Goal: Communication & Community: Answer question/provide support

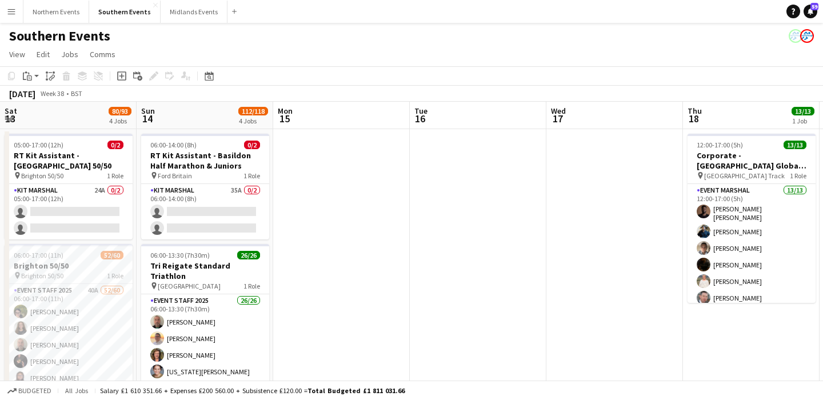
scroll to position [0, 541]
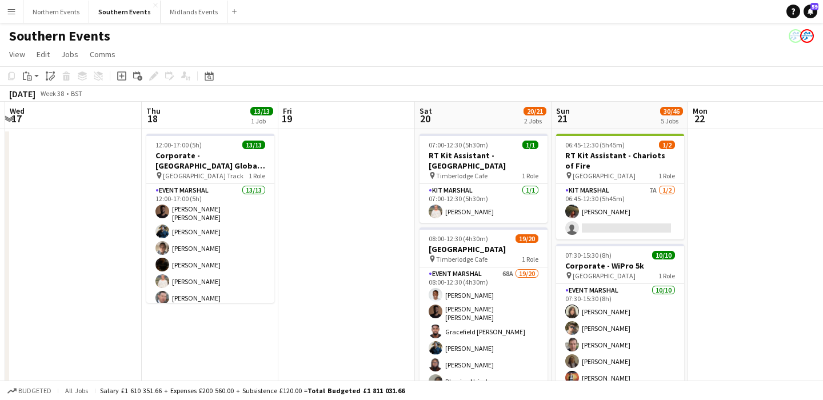
click at [9, 7] on app-icon "Menu" at bounding box center [11, 11] width 9 height 9
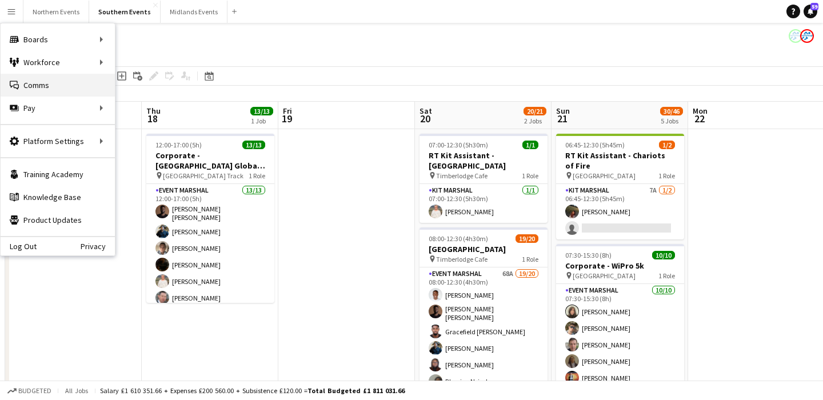
click at [34, 82] on link "Comms Comms" at bounding box center [58, 85] width 114 height 23
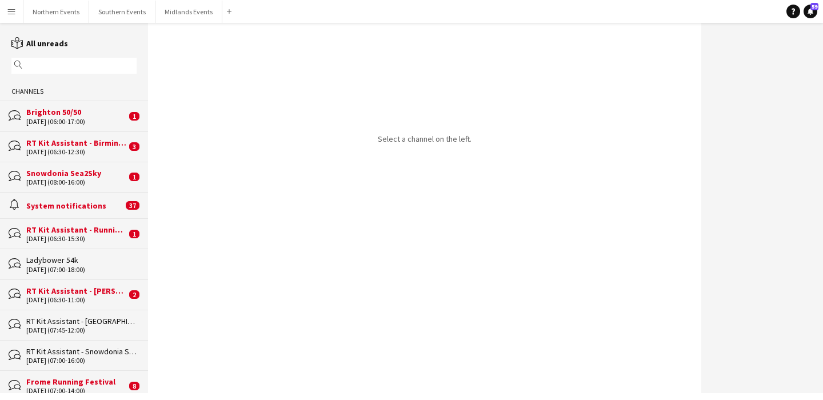
click at [64, 70] on input "text" at bounding box center [79, 66] width 109 height 10
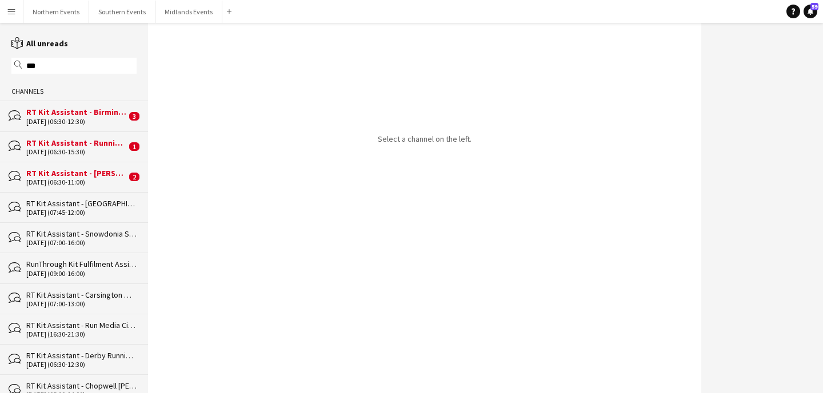
type input "***"
click at [90, 121] on div "07-09-2025 (06:30-12:30)" at bounding box center [76, 122] width 100 height 8
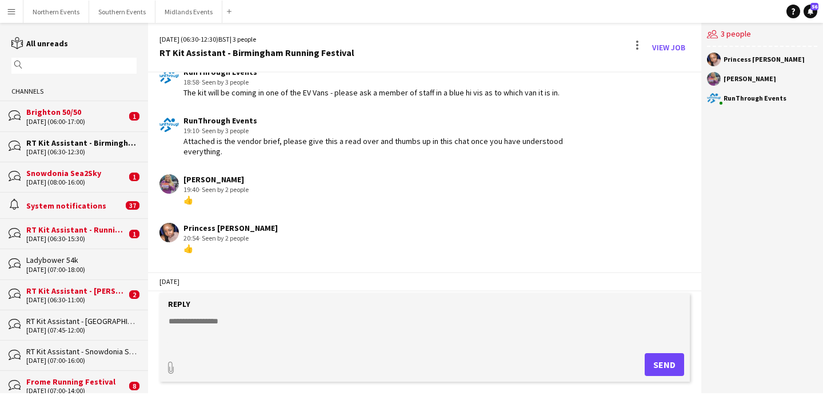
scroll to position [818, 0]
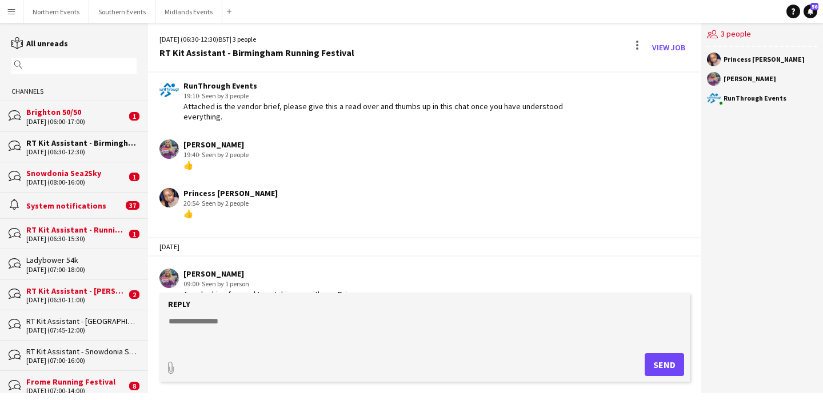
click at [87, 63] on input "text" at bounding box center [79, 66] width 109 height 10
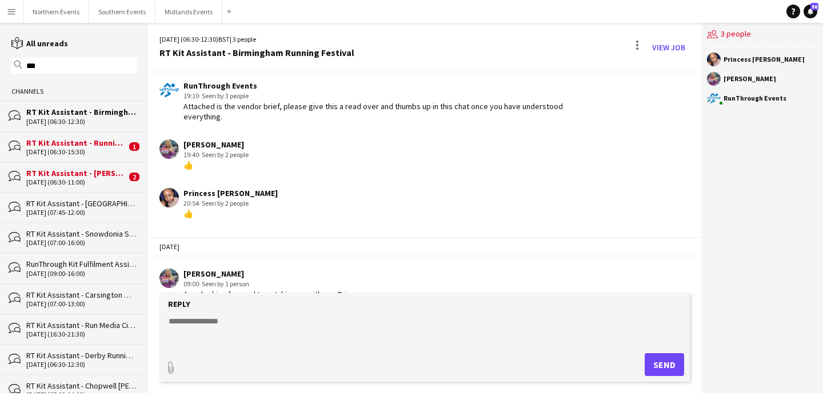
type input "***"
click at [77, 148] on div "[DATE] (06:30-15:30)" at bounding box center [76, 152] width 100 height 8
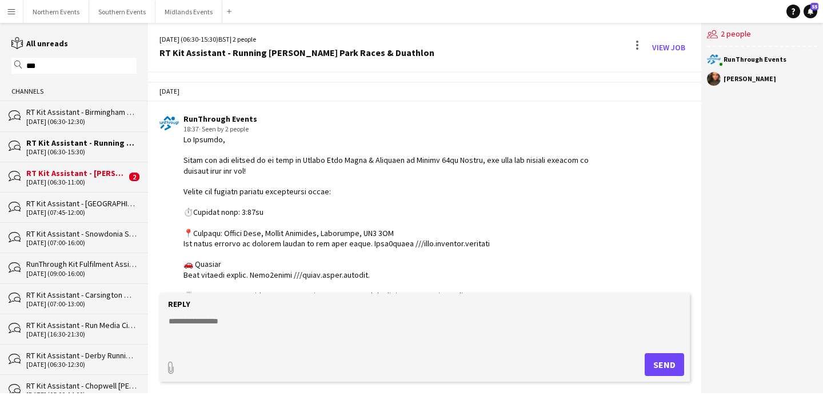
scroll to position [1428, 0]
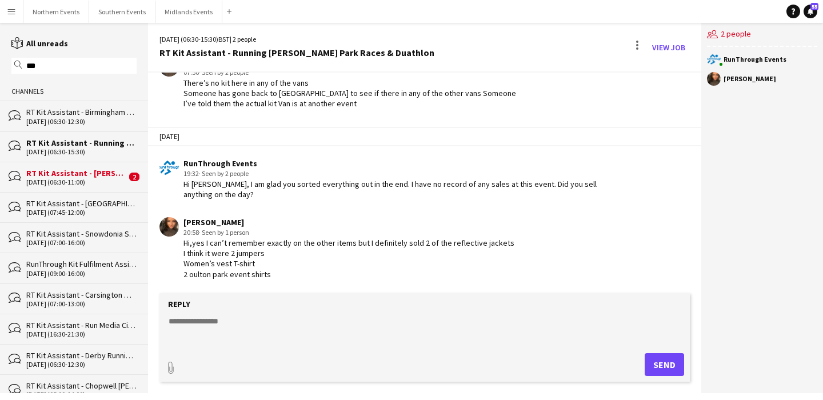
click at [315, 324] on textarea at bounding box center [426, 331] width 519 height 30
type textarea "**********"
click at [648, 362] on button "Send" at bounding box center [664, 364] width 39 height 23
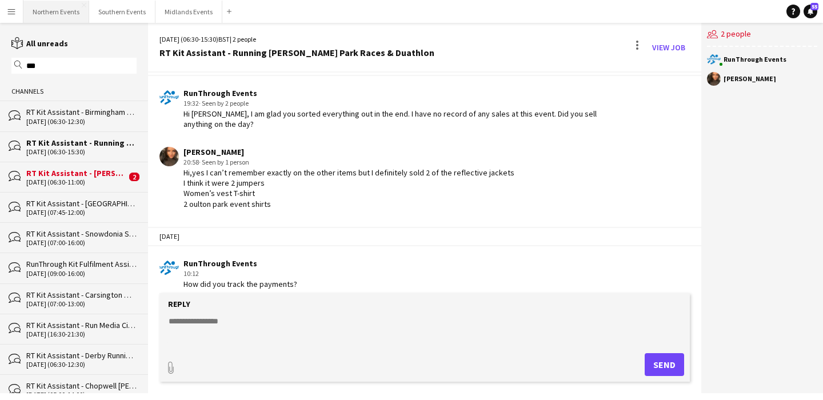
click at [55, 11] on button "Northern Events Close" at bounding box center [56, 12] width 66 height 22
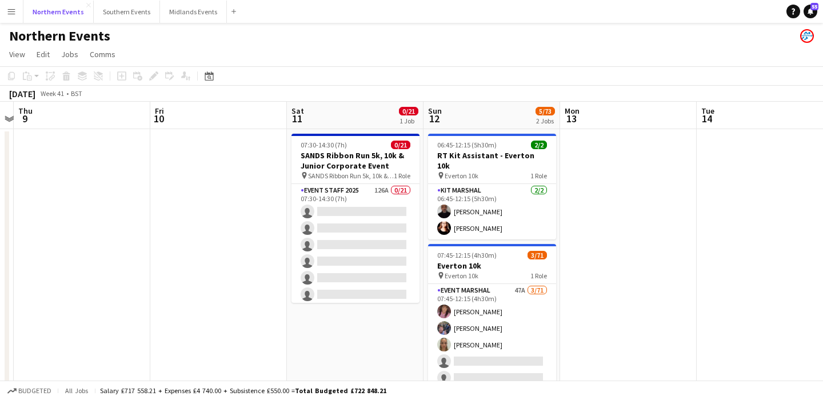
scroll to position [0, 402]
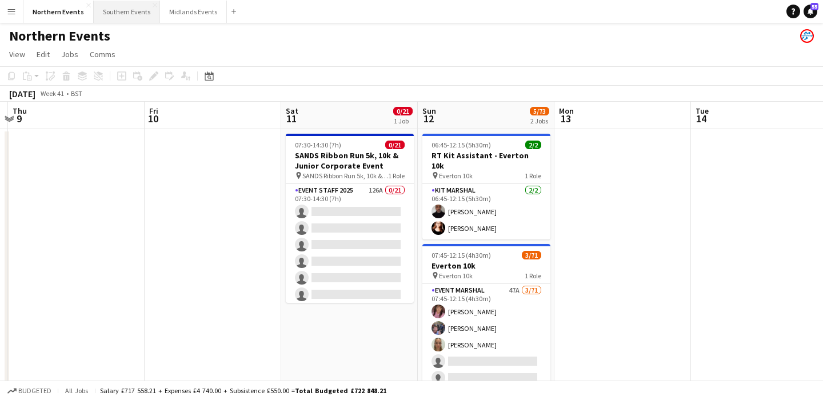
click at [121, 15] on button "Southern Events Close" at bounding box center [127, 12] width 66 height 22
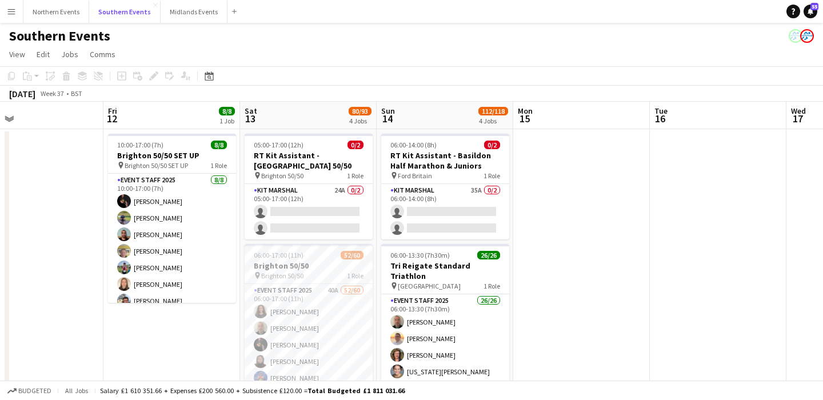
scroll to position [0, 581]
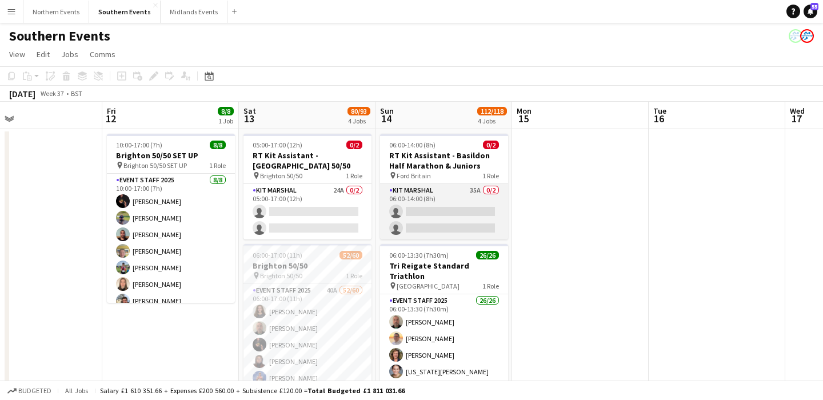
click at [482, 210] on app-card-role "Kit Marshal 35A 0/2 06:00-14:00 (8h) single-neutral-actions single-neutral-acti…" at bounding box center [444, 211] width 128 height 55
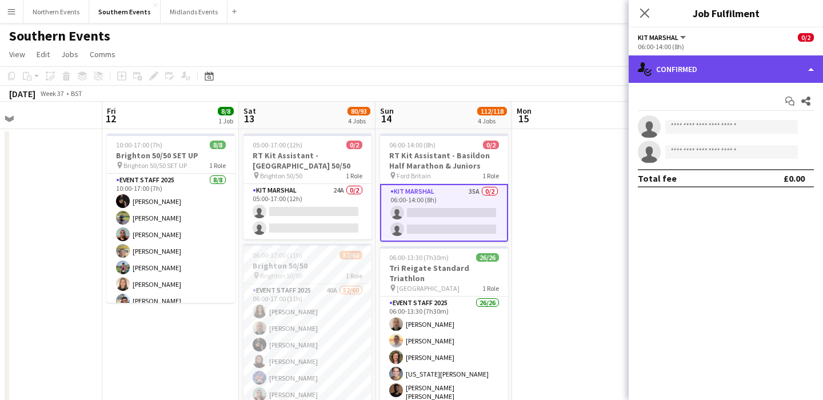
click at [732, 76] on div "single-neutral-actions-check-2 Confirmed" at bounding box center [726, 68] width 194 height 27
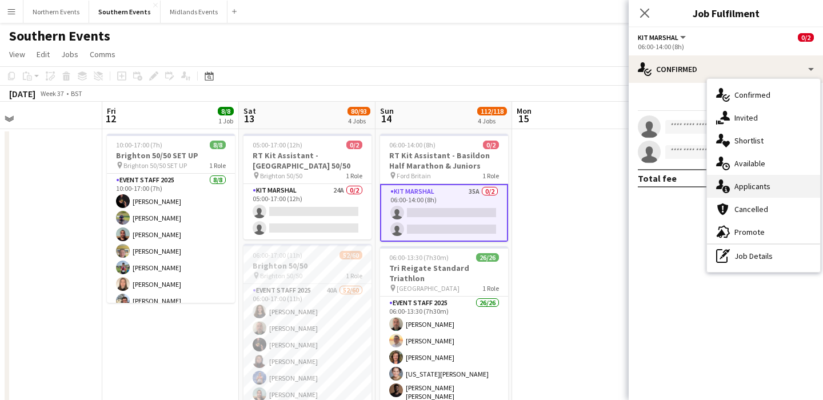
click at [776, 183] on div "single-neutral-actions-information Applicants" at bounding box center [763, 186] width 113 height 23
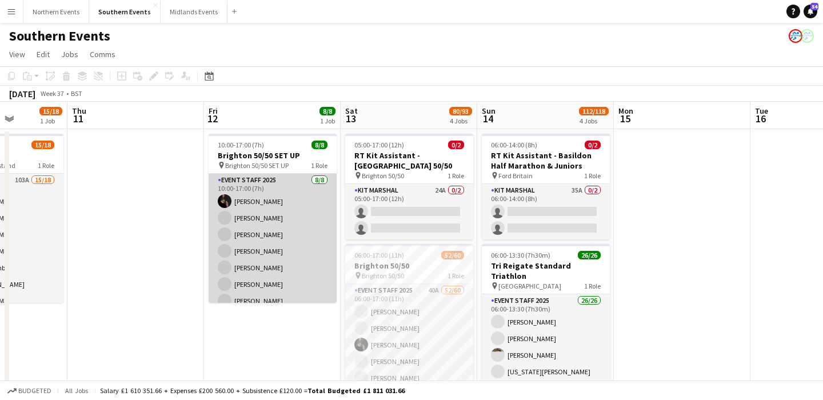
scroll to position [0, 575]
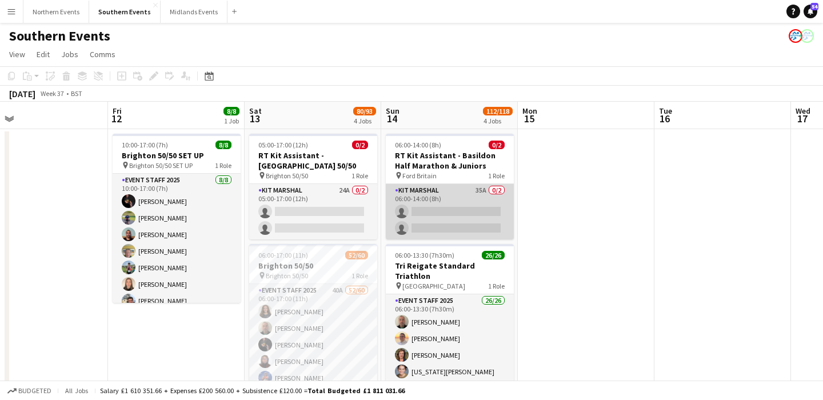
click at [472, 225] on app-card-role "Kit Marshal 35A 0/2 06:00-14:00 (8h) single-neutral-actions single-neutral-acti…" at bounding box center [450, 211] width 128 height 55
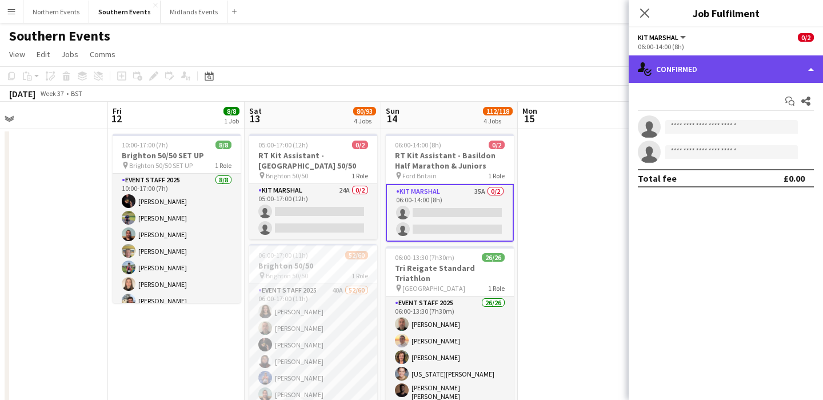
click at [712, 62] on div "single-neutral-actions-check-2 Confirmed" at bounding box center [726, 68] width 194 height 27
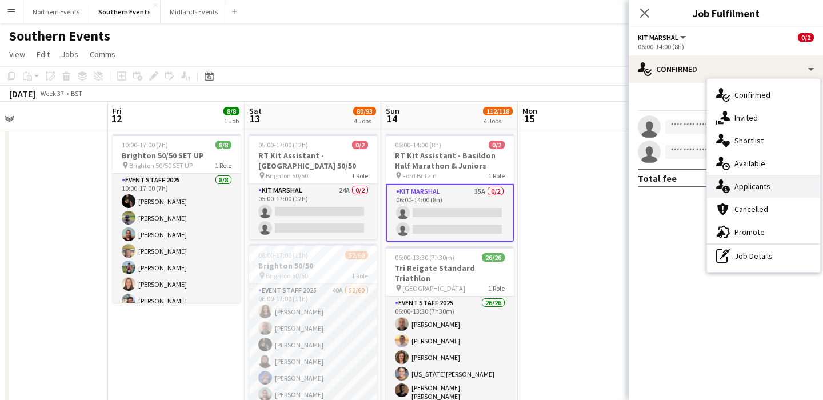
click at [779, 190] on div "single-neutral-actions-information Applicants" at bounding box center [763, 186] width 113 height 23
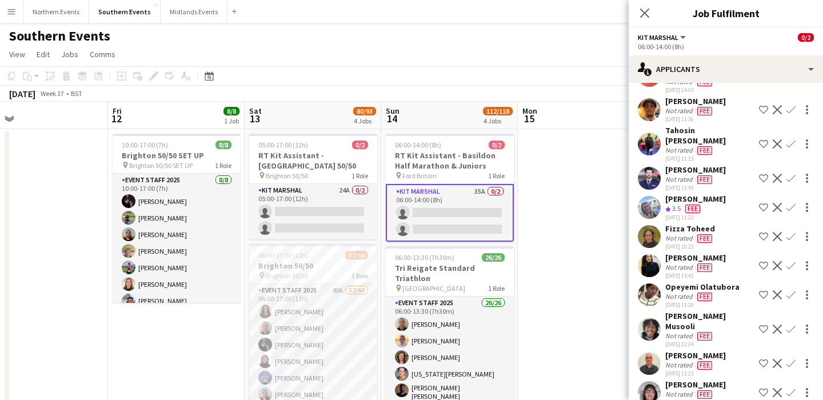
scroll to position [319, 0]
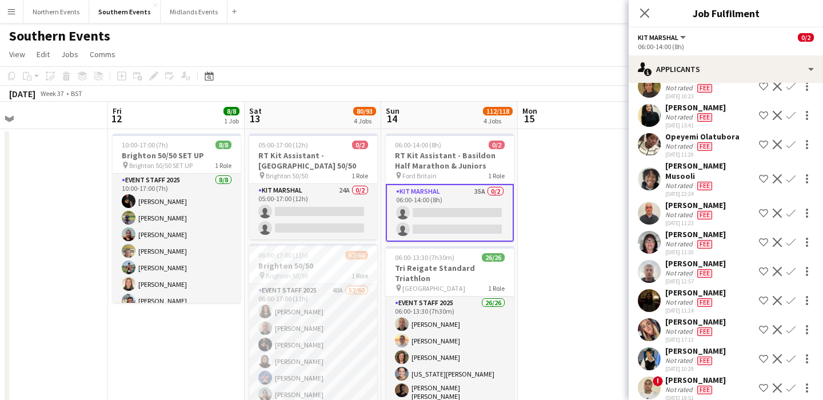
click at [700, 269] on span "Fee" at bounding box center [704, 273] width 15 height 9
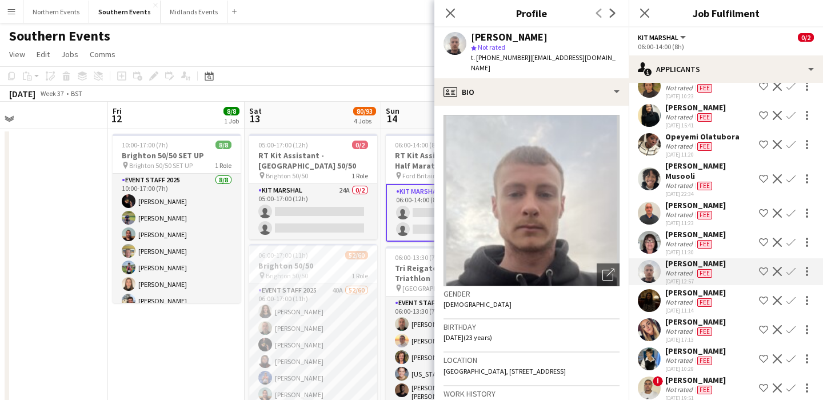
click at [700, 269] on span "Fee" at bounding box center [704, 273] width 15 height 9
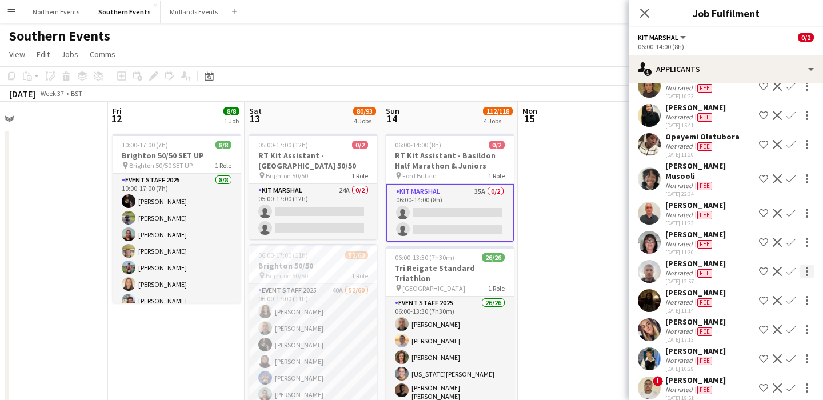
click at [809, 265] on div at bounding box center [807, 272] width 14 height 14
click at [689, 205] on div at bounding box center [411, 200] width 823 height 400
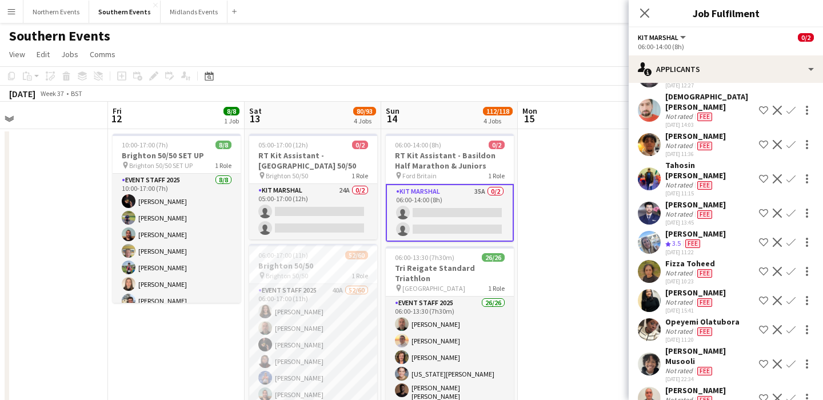
scroll to position [0, 0]
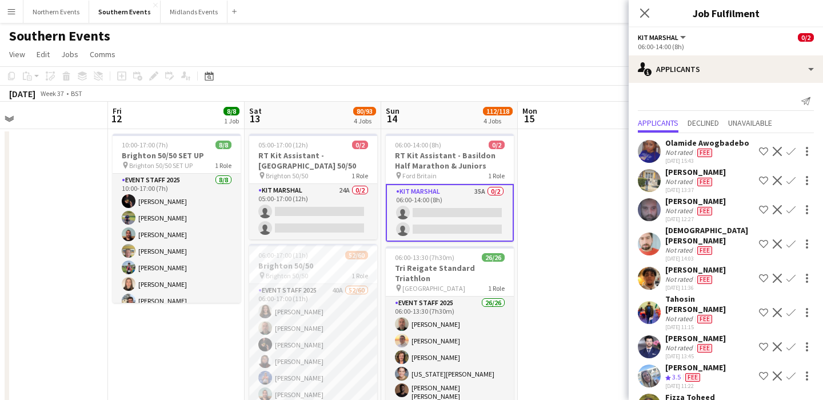
click at [709, 152] on span "Fee" at bounding box center [704, 153] width 15 height 9
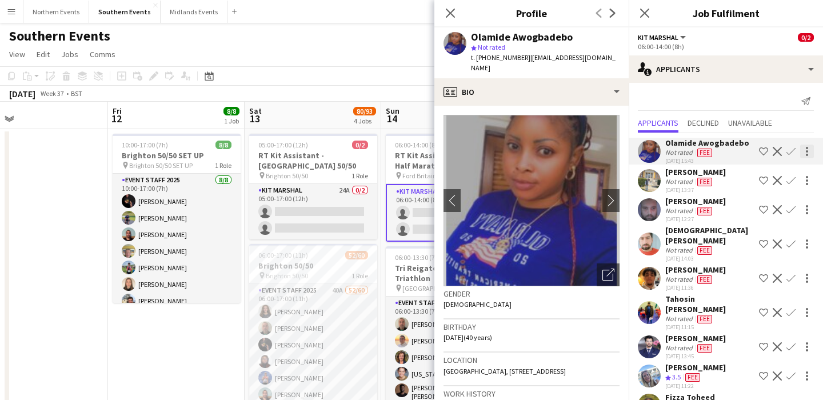
click at [807, 154] on div at bounding box center [807, 155] width 2 height 2
click at [689, 150] on div at bounding box center [411, 200] width 823 height 400
click at [710, 154] on span "Fee" at bounding box center [704, 153] width 15 height 9
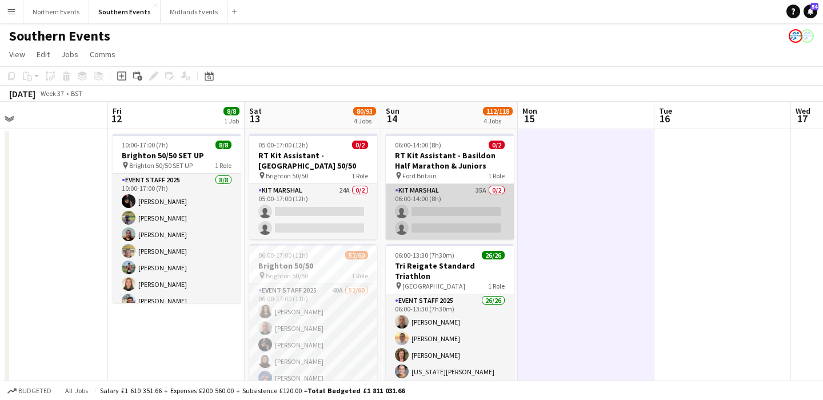
click at [497, 184] on app-card-role "Kit Marshal 35A 0/2 06:00-14:00 (8h) single-neutral-actions single-neutral-acti…" at bounding box center [450, 211] width 128 height 55
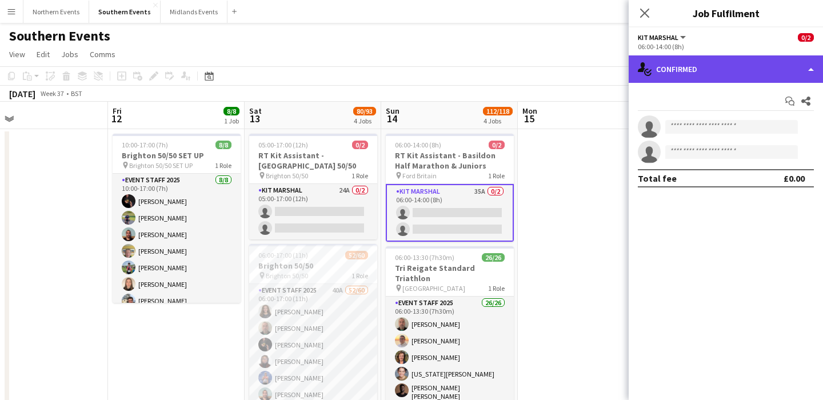
click at [692, 69] on div "single-neutral-actions-check-2 Confirmed" at bounding box center [726, 68] width 194 height 27
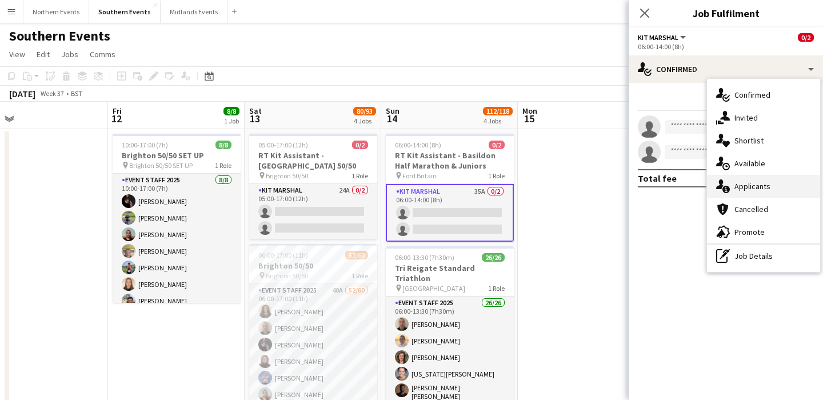
click at [768, 186] on span "Applicants" at bounding box center [753, 186] width 36 height 10
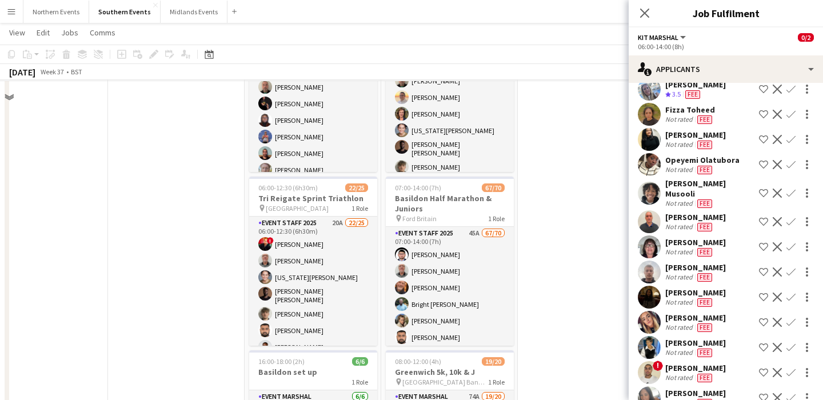
scroll to position [202, 0]
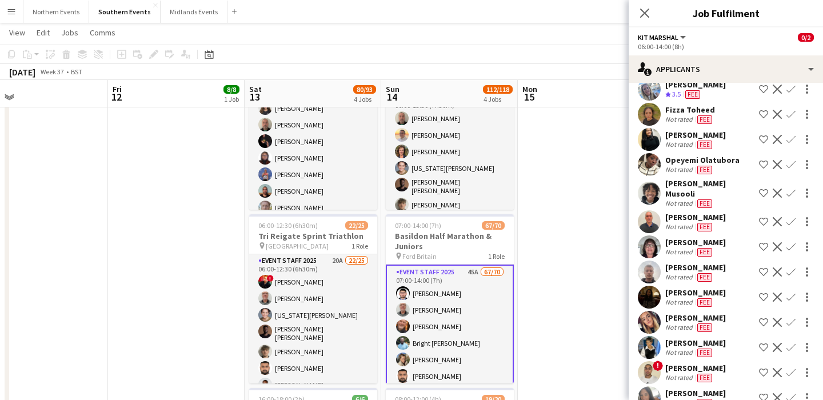
click at [536, 273] on app-date-cell at bounding box center [586, 254] width 137 height 656
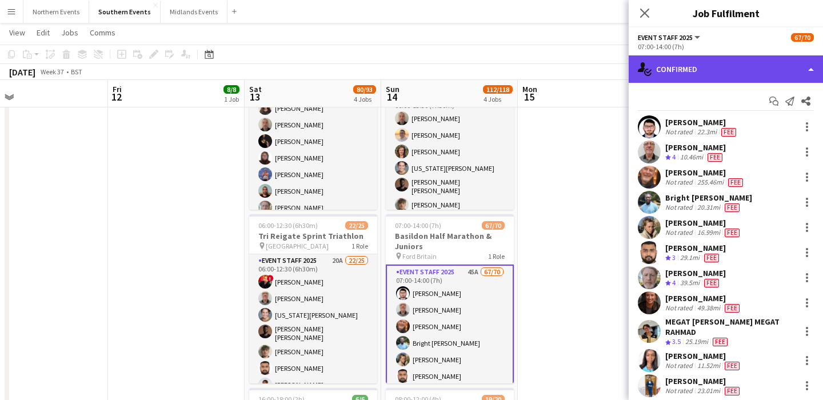
click at [685, 66] on div "single-neutral-actions-check-2 Confirmed" at bounding box center [726, 68] width 194 height 27
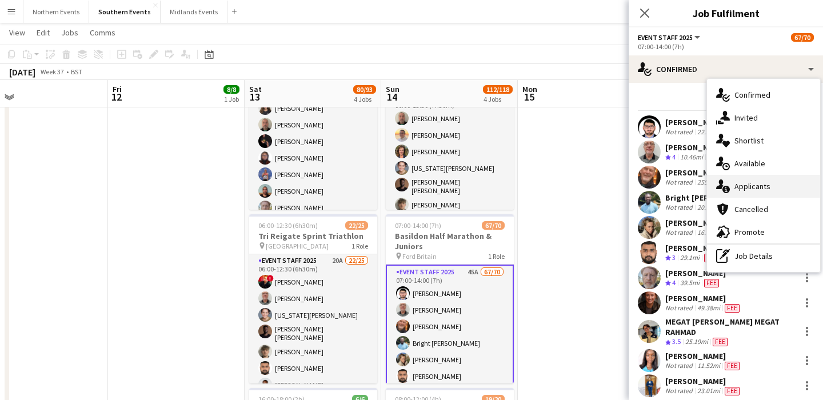
click at [787, 191] on div "single-neutral-actions-information Applicants" at bounding box center [763, 186] width 113 height 23
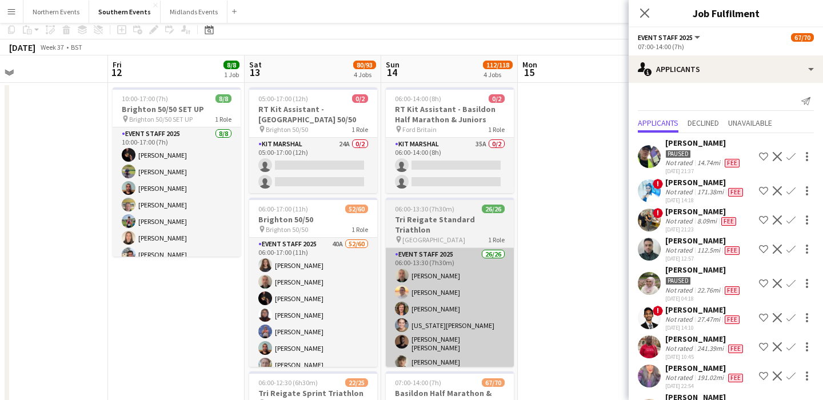
scroll to position [0, 0]
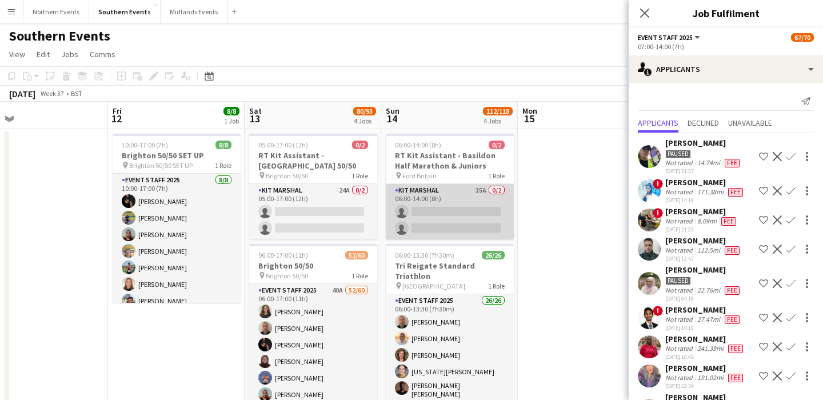
click at [480, 200] on app-card-role "Kit Marshal 35A 0/2 06:00-14:00 (8h) single-neutral-actions single-neutral-acti…" at bounding box center [450, 211] width 128 height 55
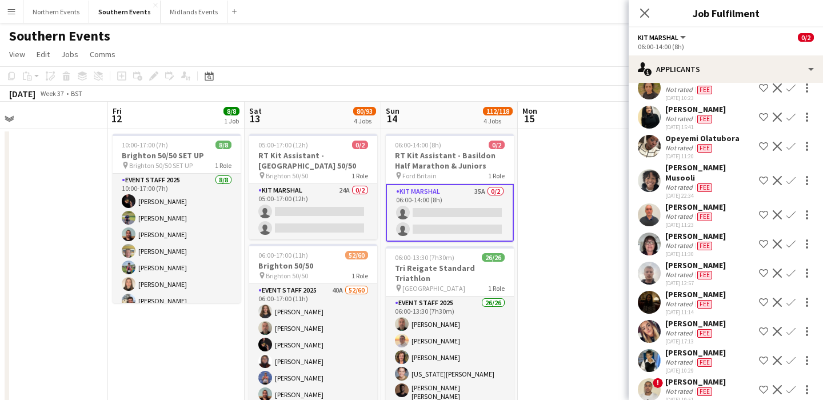
scroll to position [319, 0]
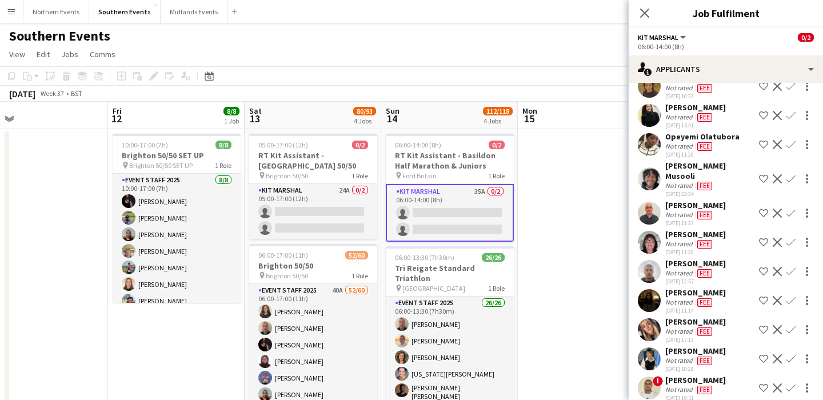
click at [677, 240] on div "Not rated" at bounding box center [680, 244] width 30 height 9
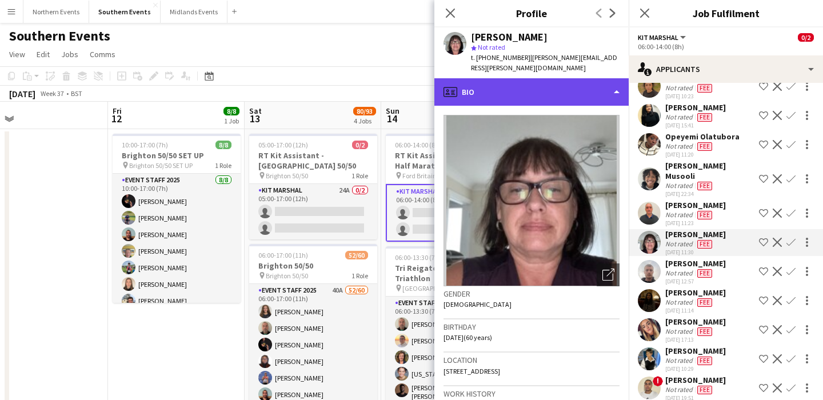
click at [576, 78] on div "profile Bio" at bounding box center [531, 91] width 194 height 27
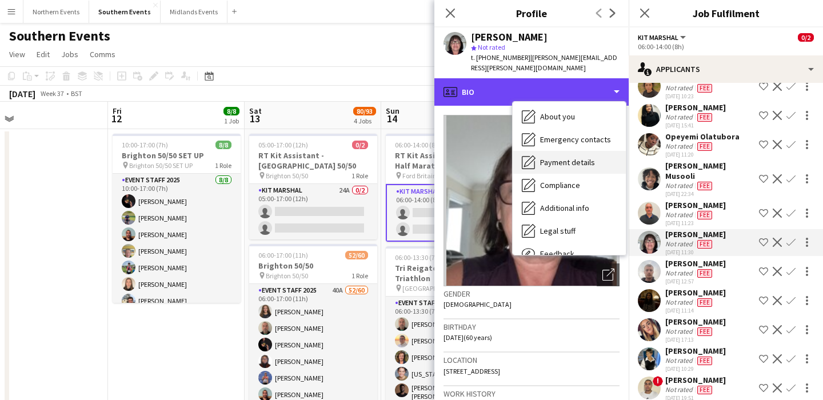
scroll to position [107, 0]
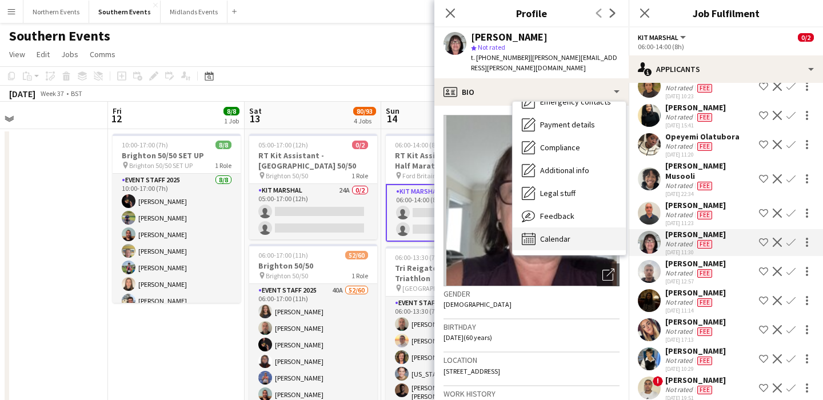
click at [573, 232] on div "Calendar Calendar" at bounding box center [569, 239] width 113 height 23
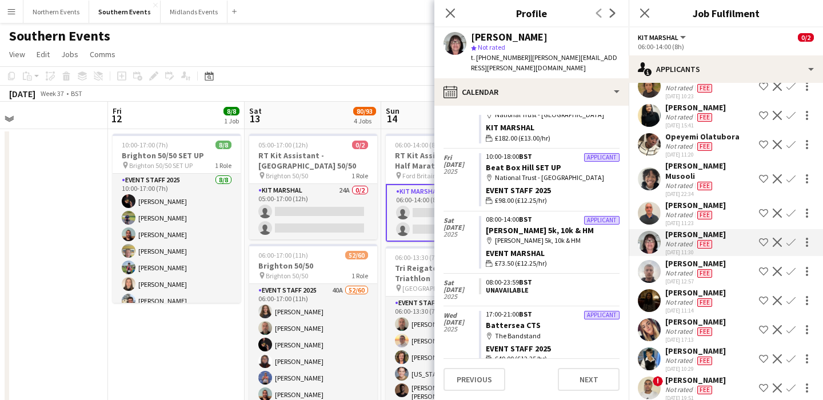
scroll to position [0, 0]
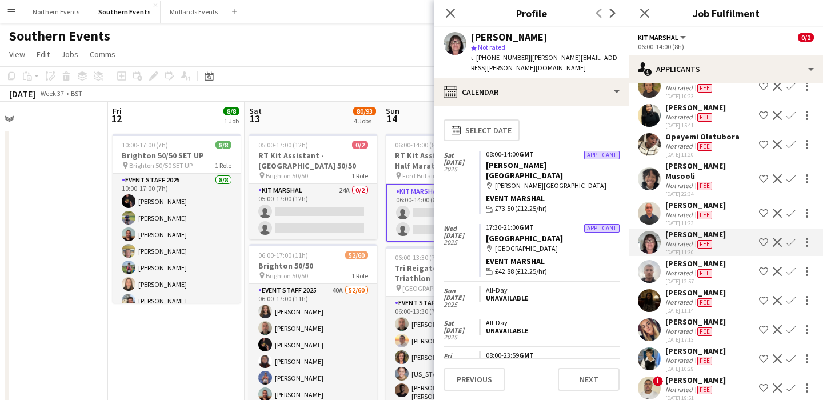
click at [721, 346] on div "[PERSON_NAME] Not rated Fee [DATE] 10:29 Shortlist crew Decline Confirm" at bounding box center [726, 359] width 194 height 27
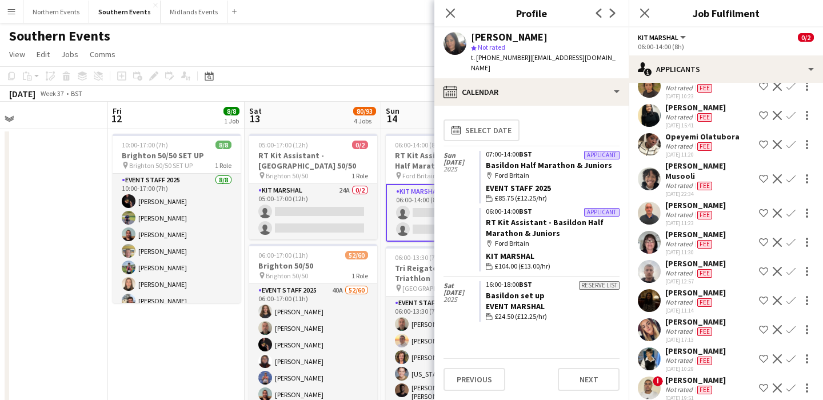
click at [719, 375] on div "! [PERSON_NAME] Not rated Fee [DATE] 19:51 Shortlist crew Decline Confirm" at bounding box center [726, 388] width 194 height 27
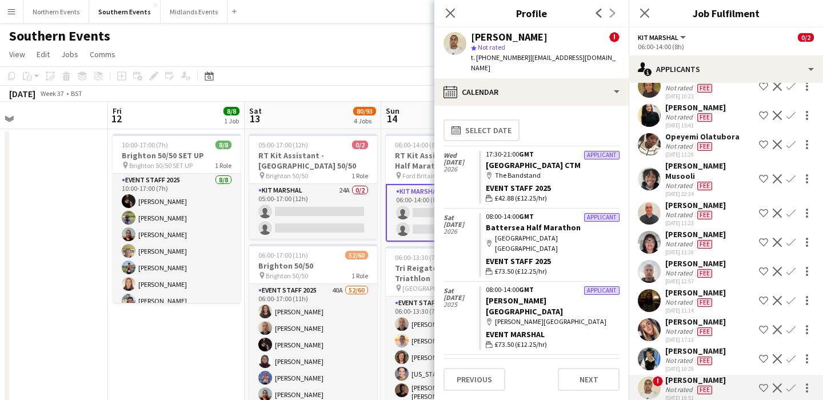
click at [720, 346] on div "[PERSON_NAME] Not rated Fee [DATE] 10:29 Shortlist crew Decline Confirm" at bounding box center [726, 359] width 194 height 27
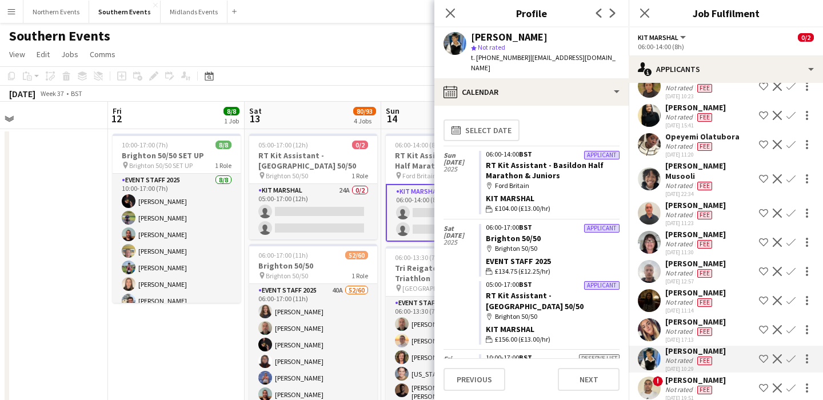
click at [724, 317] on div "[PERSON_NAME] Not rated Fee [DATE] 17:13 Shortlist crew Decline Confirm" at bounding box center [726, 330] width 194 height 27
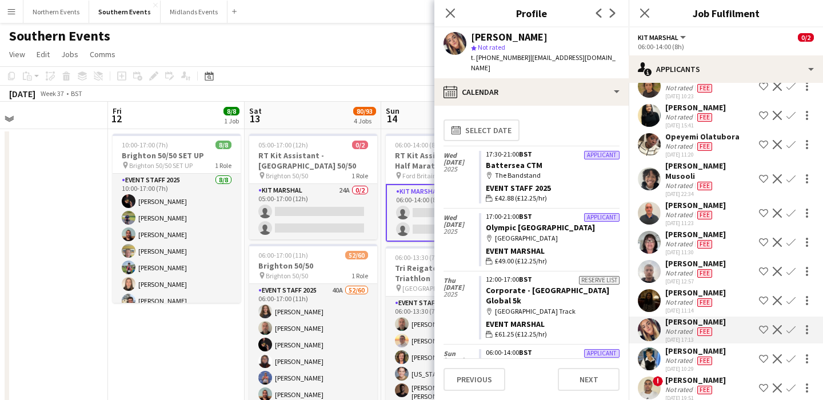
click at [732, 288] on div "[PERSON_NAME] Not rated Fee [DATE] 11:14 Shortlist crew Decline Confirm" at bounding box center [726, 301] width 194 height 27
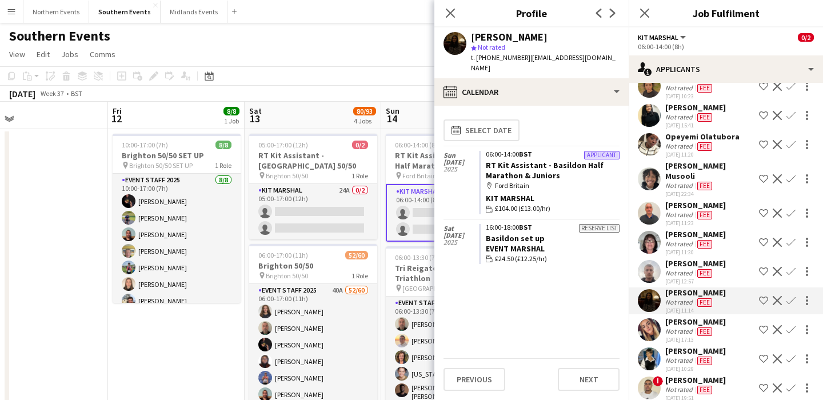
click at [730, 258] on div "[PERSON_NAME] Not rated Fee [DATE] 12:57 Shortlist crew Decline Confirm" at bounding box center [726, 271] width 194 height 27
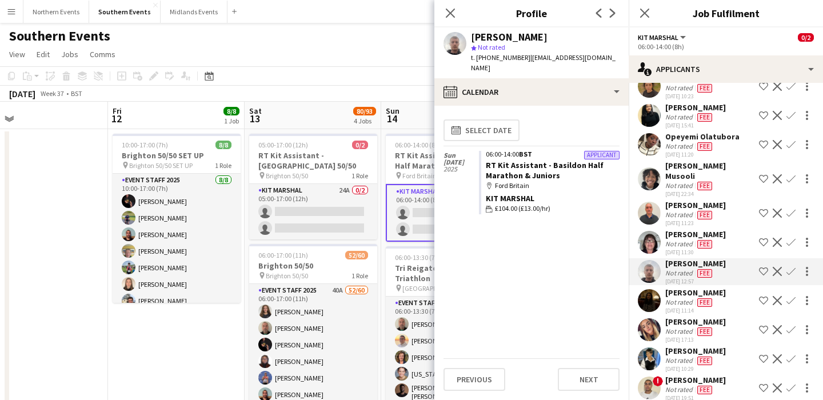
click at [727, 229] on div "[PERSON_NAME] Not rated Fee [DATE] 11:30 Shortlist crew Decline Confirm" at bounding box center [726, 242] width 194 height 27
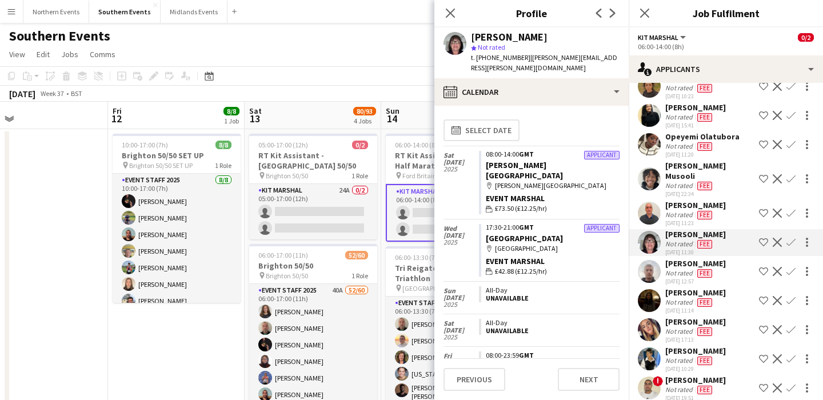
click at [719, 200] on div "[PERSON_NAME] Not rated Fee [DATE] 11:23 Shortlist crew Decline Confirm" at bounding box center [726, 213] width 194 height 27
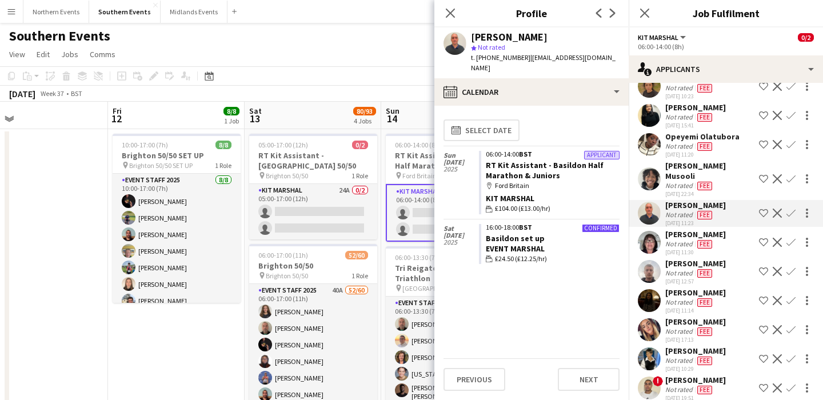
click at [720, 161] on div "[PERSON_NAME] Not rated Fee [DATE] 22:34 Shortlist crew Decline Confirm" at bounding box center [726, 179] width 194 height 37
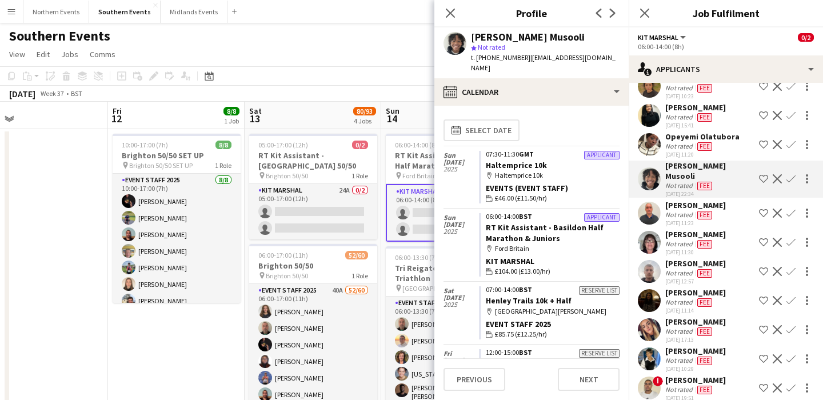
click at [720, 200] on div "[PERSON_NAME] Not rated Fee [DATE] 11:23 Shortlist crew Decline Confirm" at bounding box center [726, 213] width 194 height 27
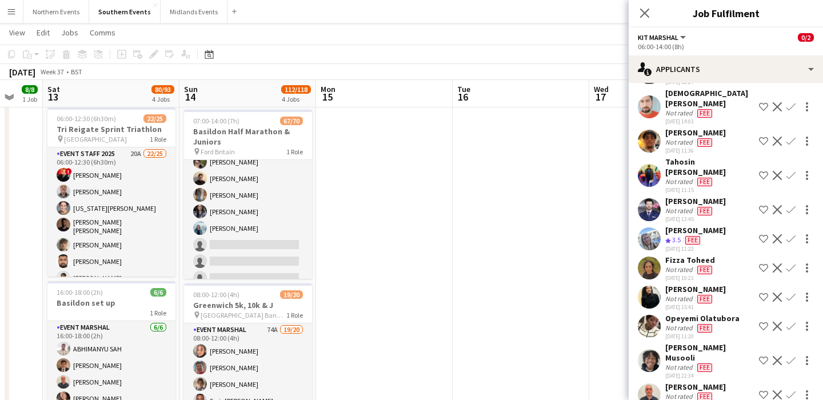
scroll to position [134, 0]
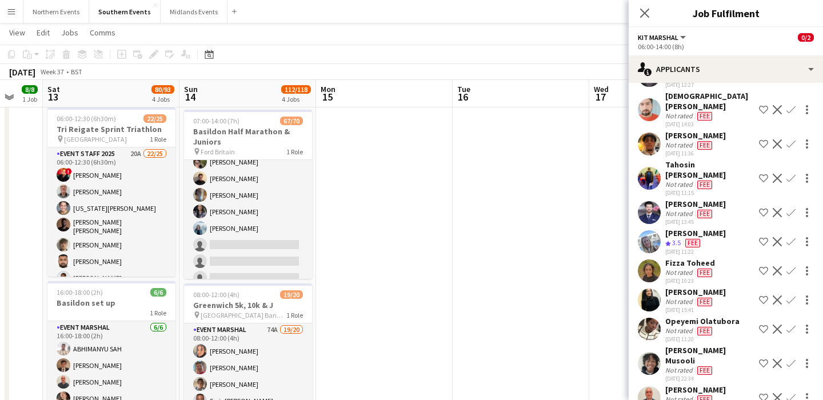
click at [717, 228] on div "[PERSON_NAME] Crew rating 3.5 Fee [DATE] 11:22 Shortlist crew Decline Confirm" at bounding box center [726, 241] width 194 height 27
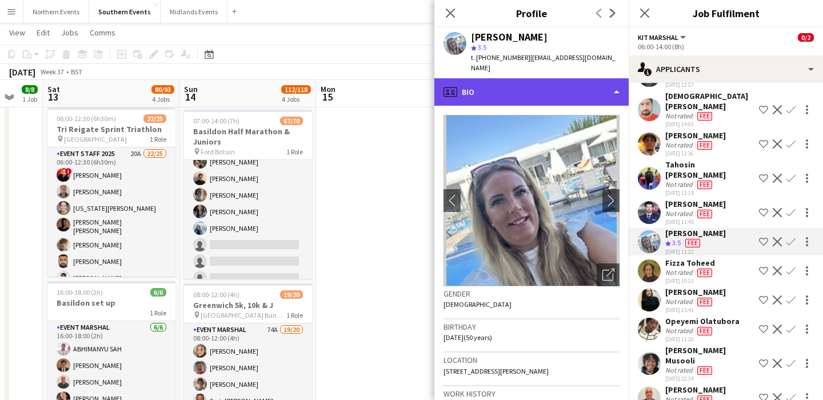
click at [524, 78] on div "profile Bio" at bounding box center [531, 91] width 194 height 27
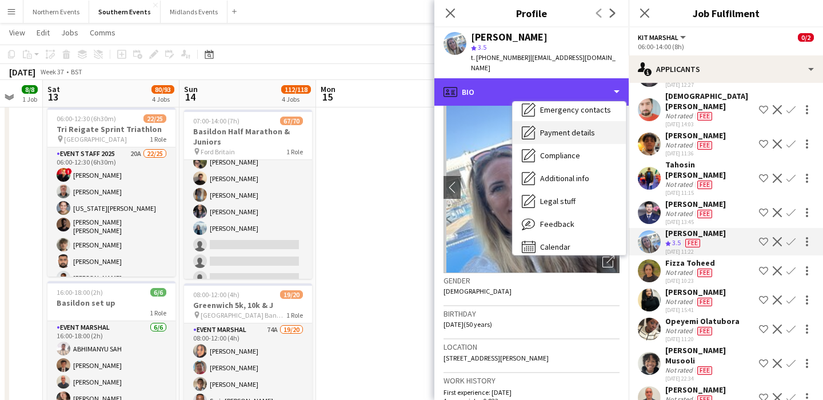
scroll to position [107, 0]
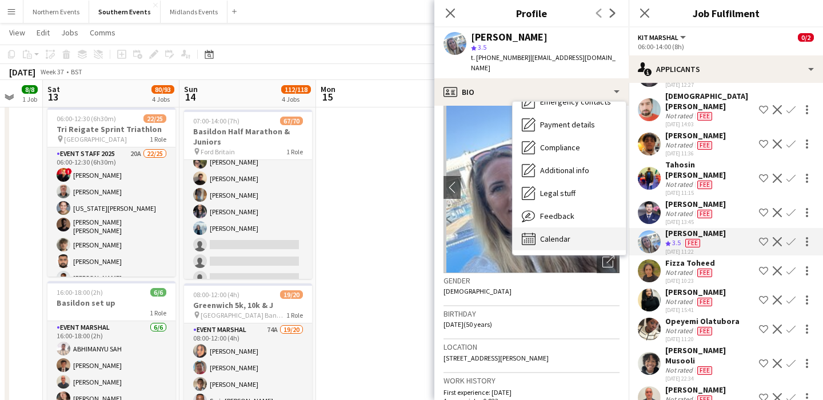
click at [581, 228] on div "Calendar Calendar" at bounding box center [569, 239] width 113 height 23
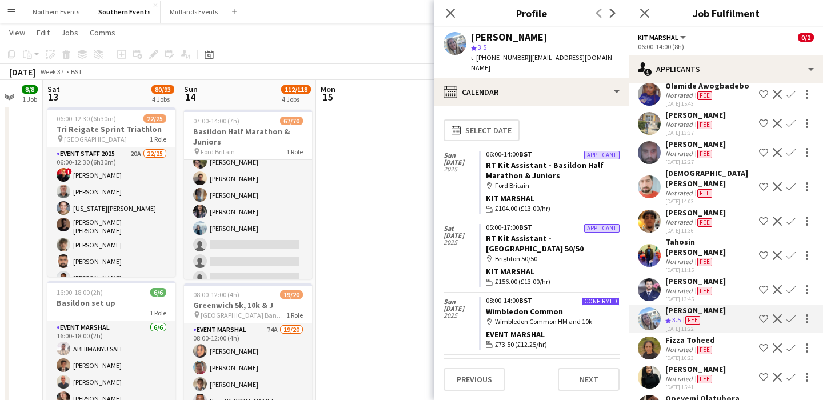
scroll to position [0, 0]
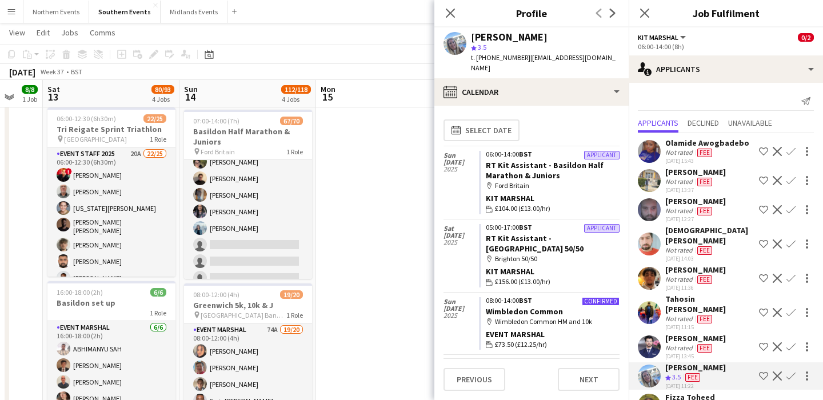
click at [725, 157] on div "[DATE] 15:43" at bounding box center [707, 160] width 84 height 7
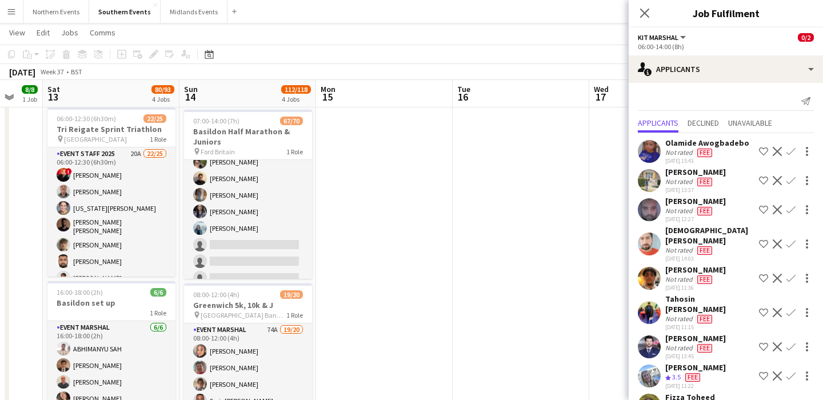
click at [711, 181] on span "Fee" at bounding box center [704, 182] width 15 height 9
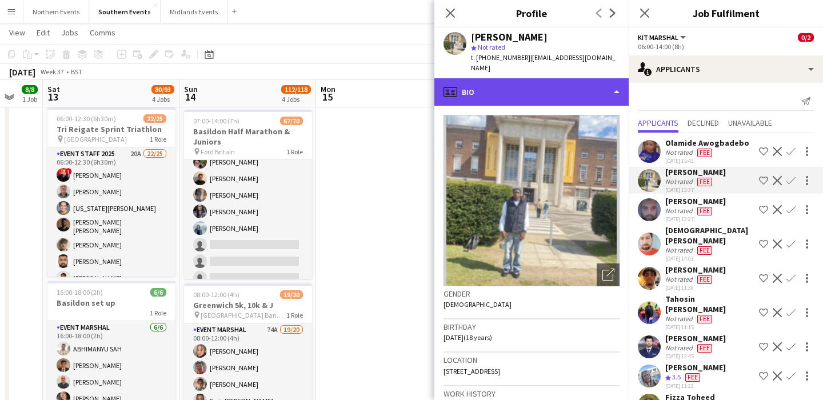
click at [567, 83] on div "profile Bio" at bounding box center [531, 91] width 194 height 27
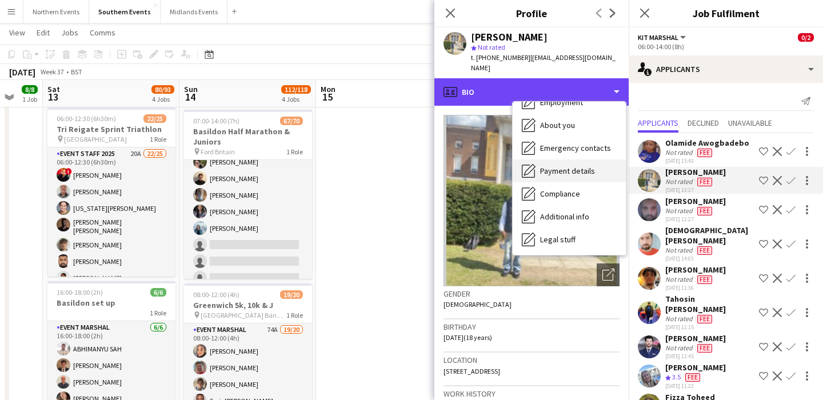
scroll to position [107, 0]
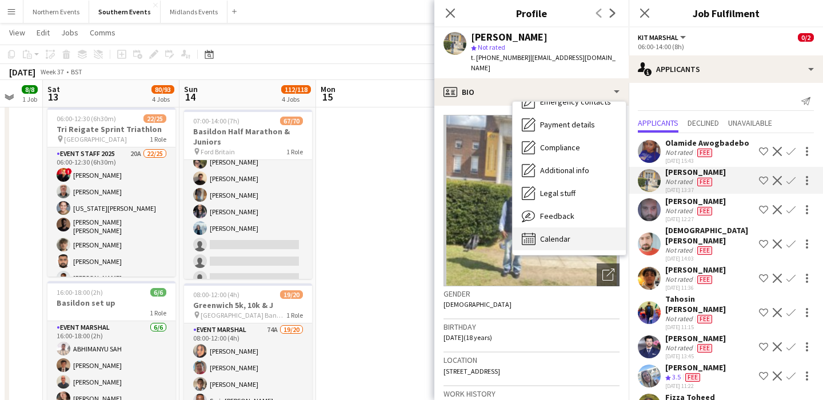
click at [564, 234] on span "Calendar" at bounding box center [555, 239] width 30 height 10
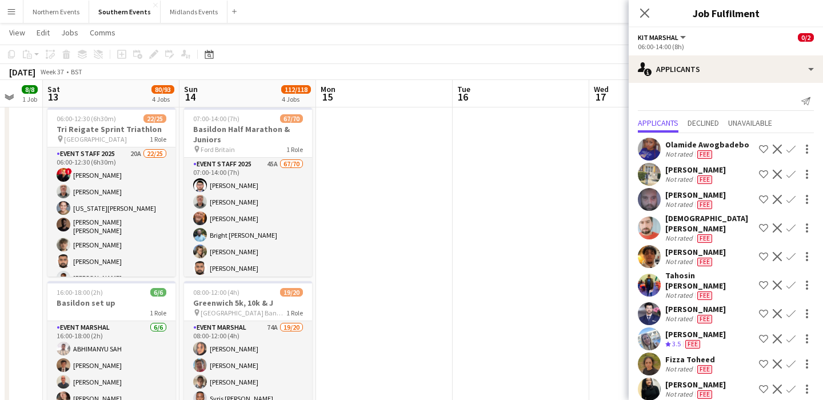
scroll to position [0, 0]
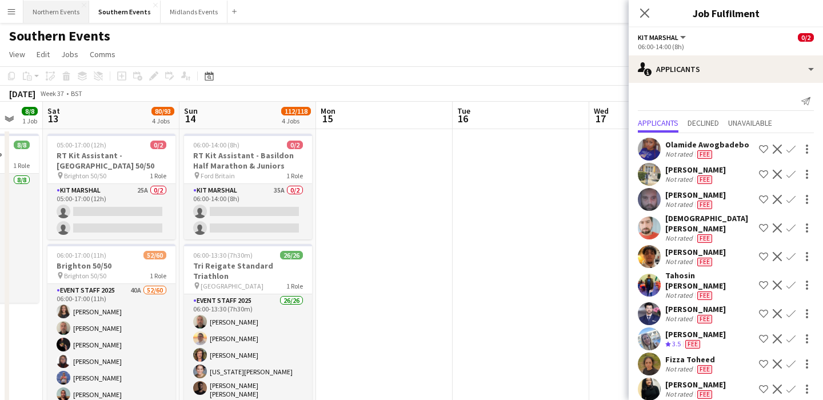
click at [59, 15] on button "Northern Events Close" at bounding box center [56, 12] width 66 height 22
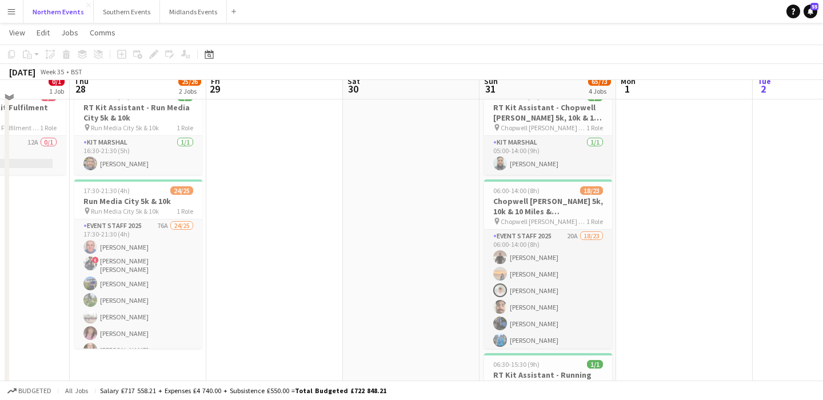
scroll to position [39, 0]
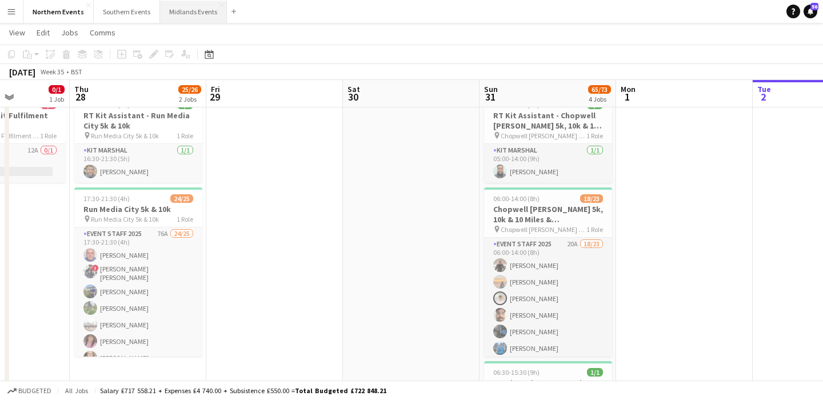
click at [179, 12] on button "Midlands Events Close" at bounding box center [193, 12] width 67 height 22
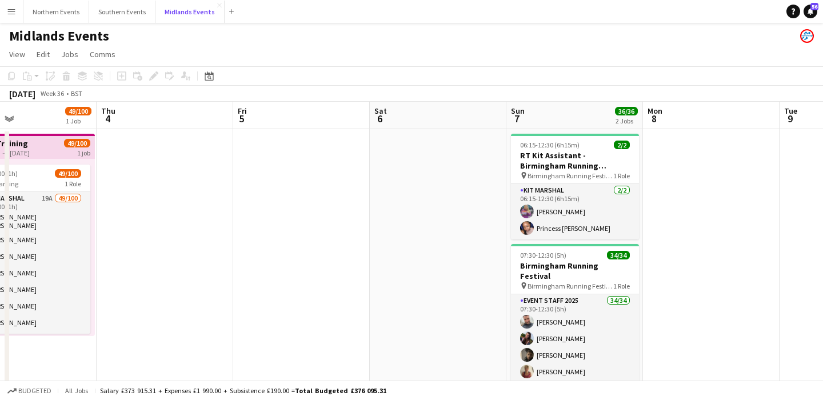
scroll to position [0, 573]
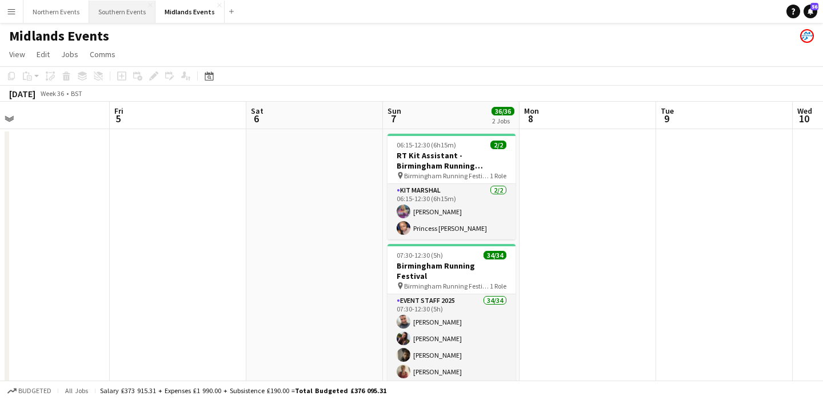
click at [105, 8] on button "Southern Events Close" at bounding box center [122, 12] width 66 height 22
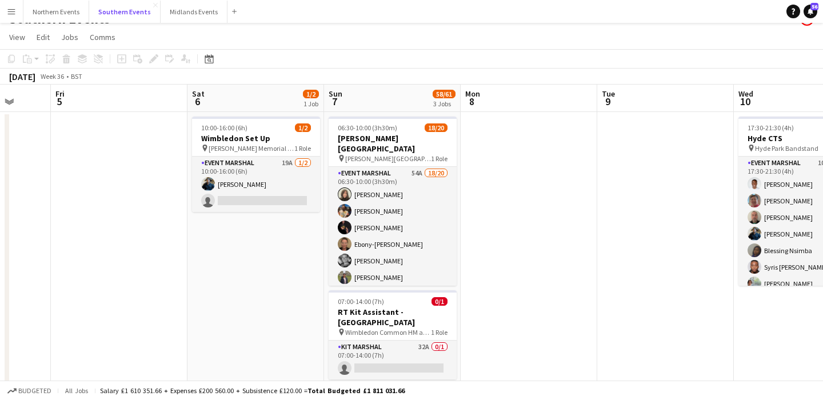
scroll to position [15, 0]
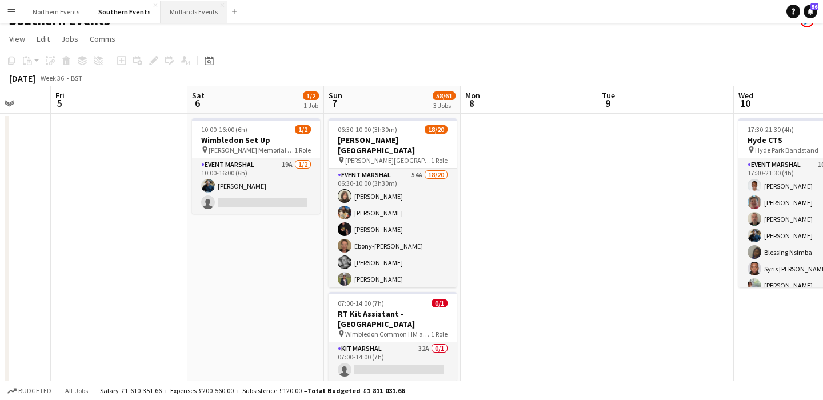
click at [184, 15] on button "Midlands Events Close" at bounding box center [194, 12] width 67 height 22
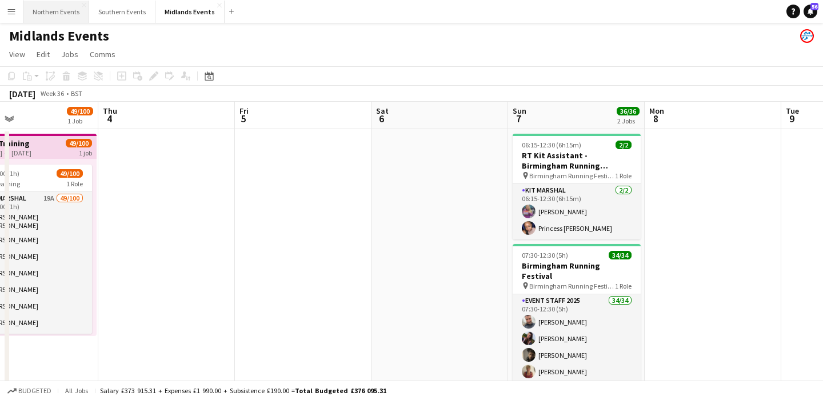
click at [60, 19] on button "Northern Events Close" at bounding box center [56, 12] width 66 height 22
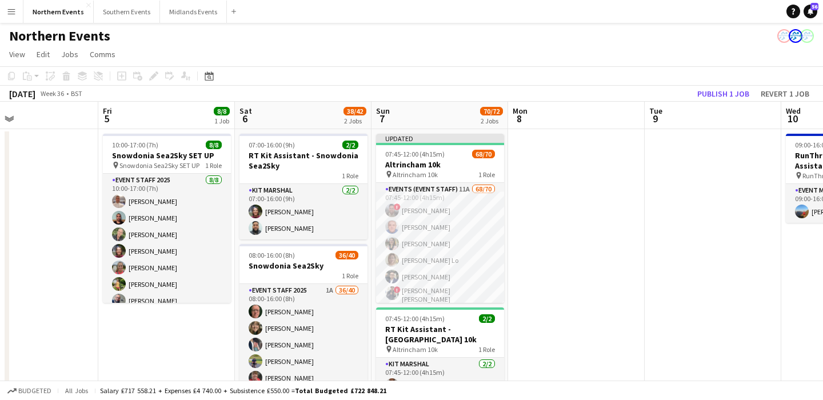
click at [9, 14] on app-icon "Menu" at bounding box center [11, 11] width 9 height 9
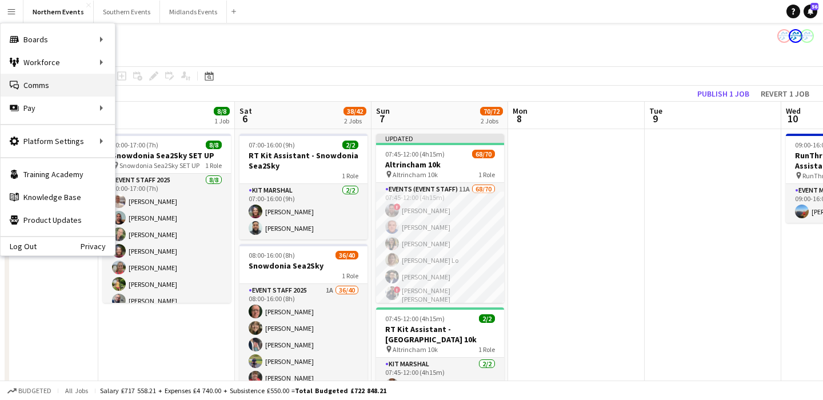
click at [51, 91] on link "Comms Comms" at bounding box center [58, 85] width 114 height 23
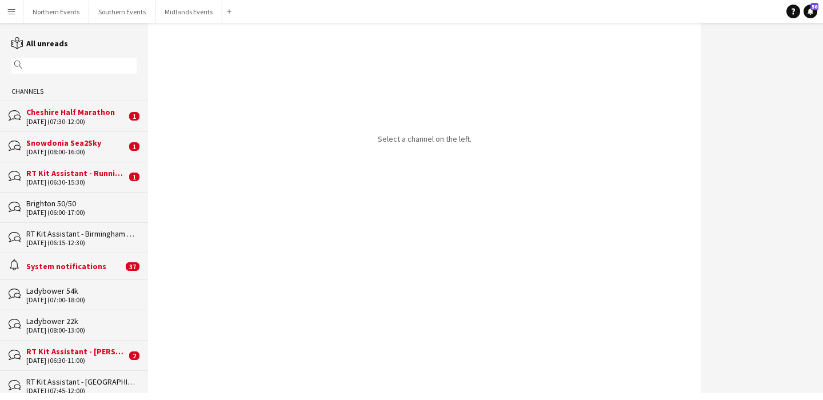
click at [59, 59] on div "magnifier" at bounding box center [73, 66] width 125 height 16
click at [55, 72] on div "magnifier" at bounding box center [73, 66] width 125 height 16
click at [47, 63] on input "text" at bounding box center [79, 66] width 109 height 10
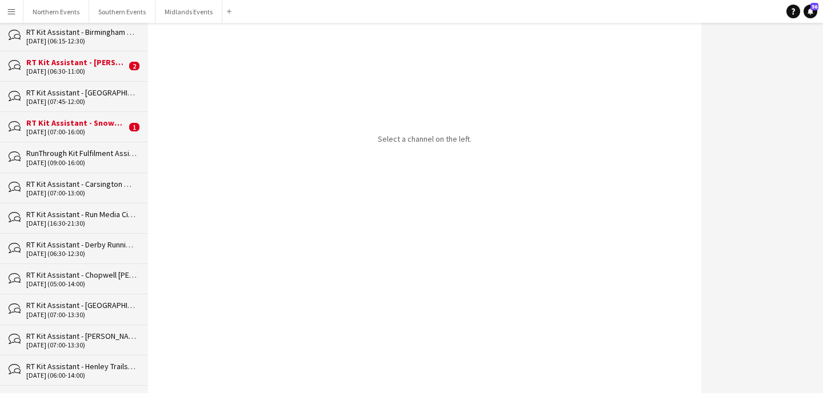
scroll to position [111, 0]
type input "***"
click at [72, 249] on div "[DATE] (06:30-12:30)" at bounding box center [81, 253] width 110 height 8
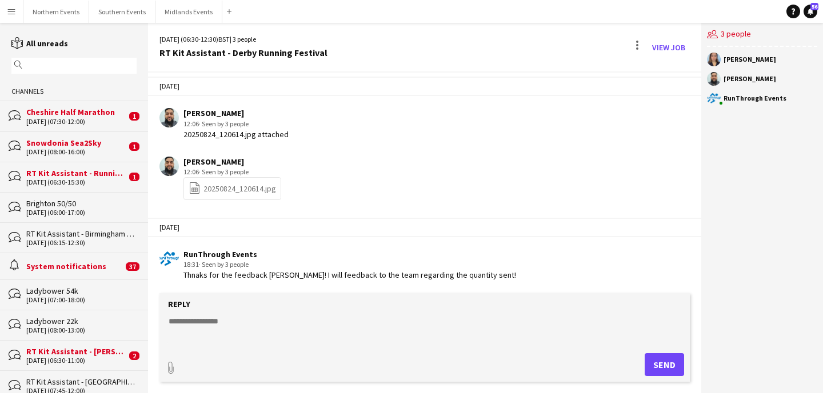
click at [79, 58] on div "magnifier" at bounding box center [73, 66] width 125 height 16
click at [81, 62] on input "text" at bounding box center [79, 66] width 109 height 10
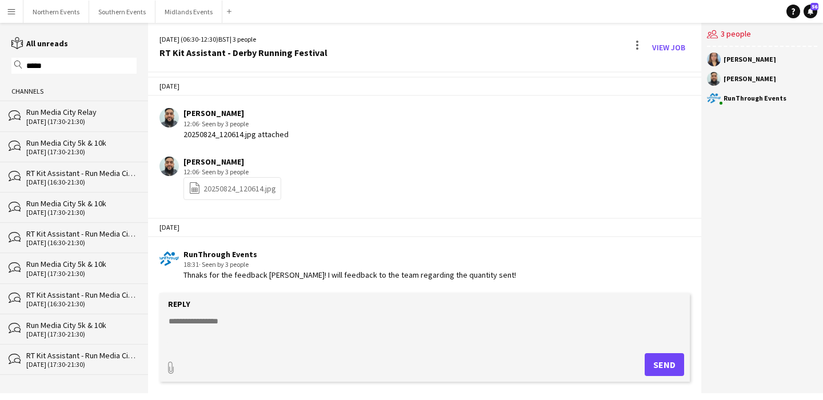
type input "*****"
click at [93, 178] on div "[DATE] (16:30-21:30)" at bounding box center [81, 182] width 110 height 8
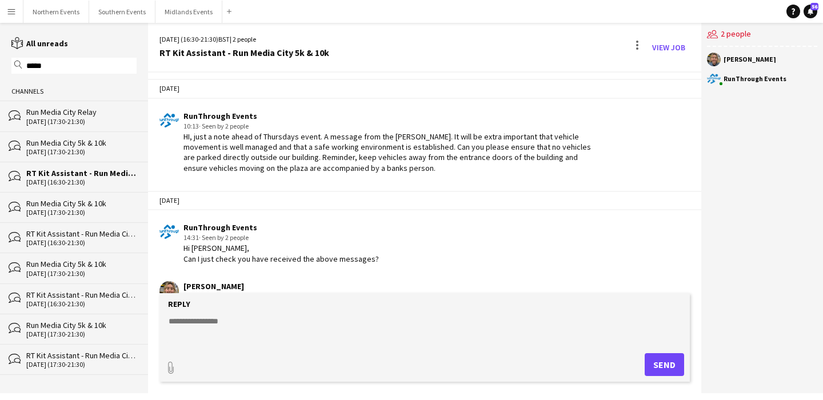
scroll to position [575, 0]
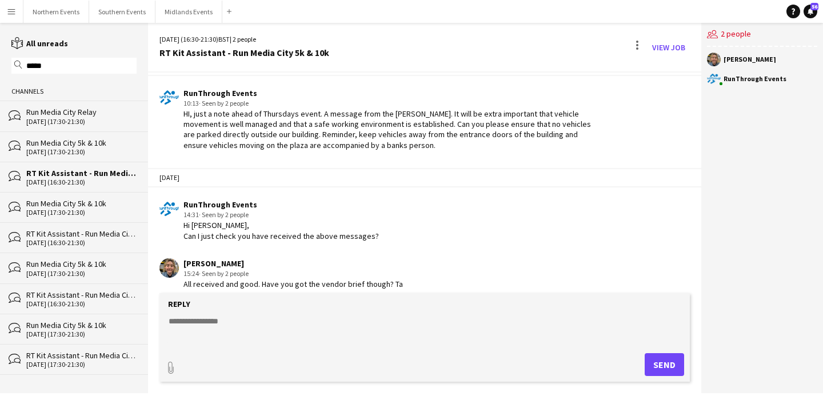
click at [226, 326] on textarea at bounding box center [426, 331] width 519 height 30
type textarea "**********"
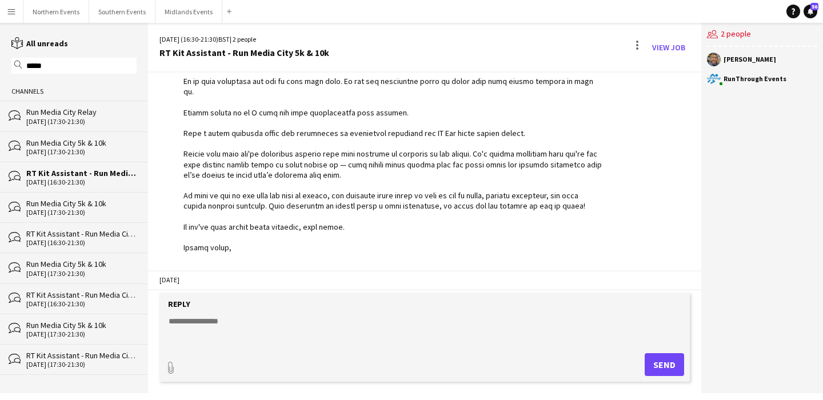
scroll to position [278, 0]
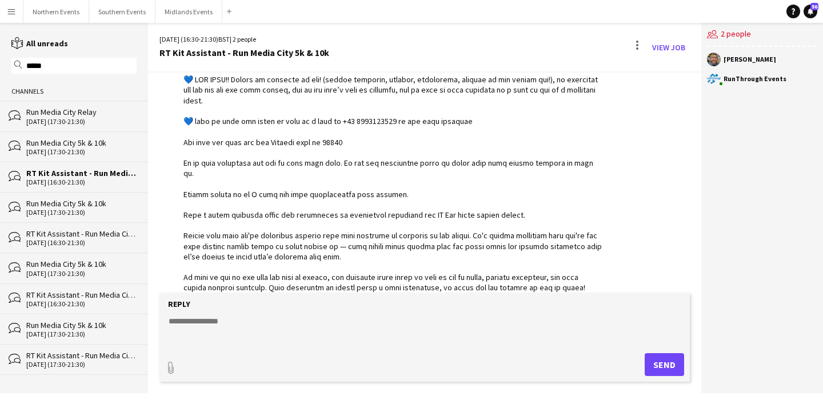
click at [71, 66] on input "*****" at bounding box center [79, 66] width 109 height 10
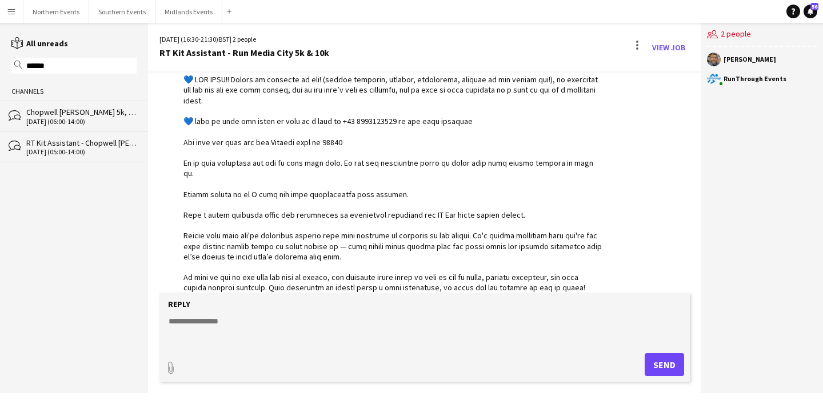
type input "******"
click at [77, 143] on div "RT Kit Assistant - Chopwell [PERSON_NAME] 5k, 10k & 10 Miles & [PERSON_NAME]" at bounding box center [81, 143] width 110 height 10
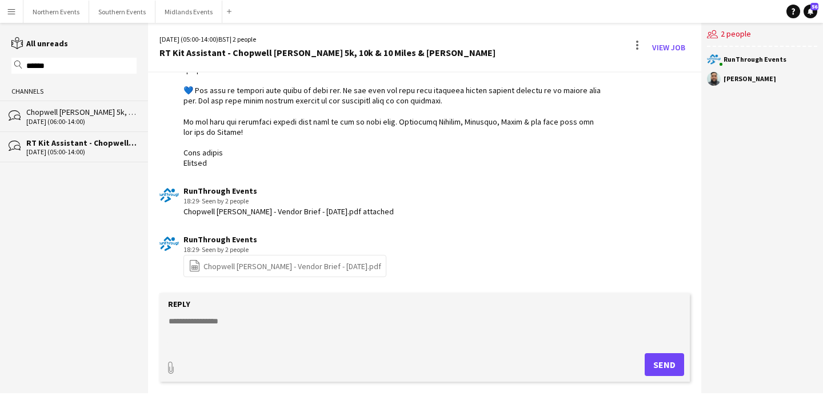
scroll to position [1012, 0]
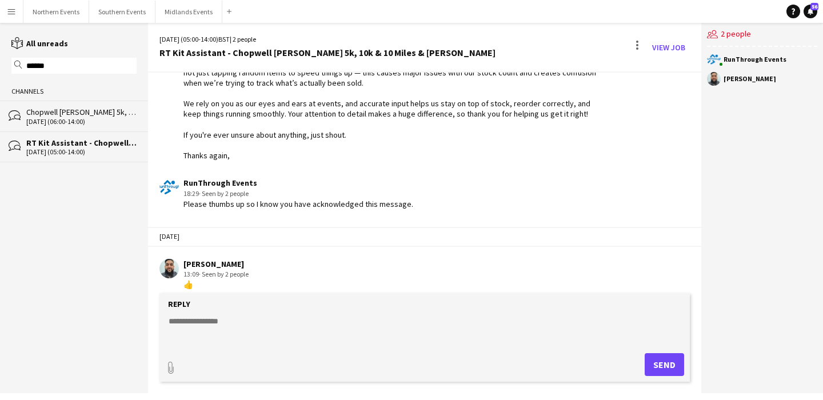
click at [225, 324] on textarea at bounding box center [426, 331] width 519 height 30
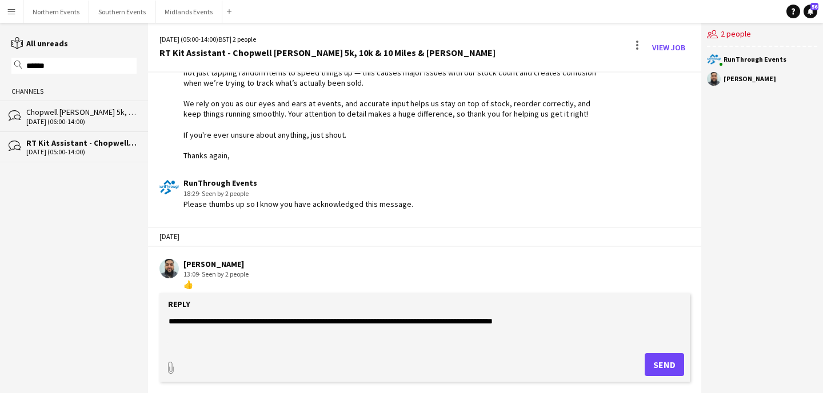
type textarea "**********"
click at [664, 360] on button "Send" at bounding box center [664, 364] width 39 height 23
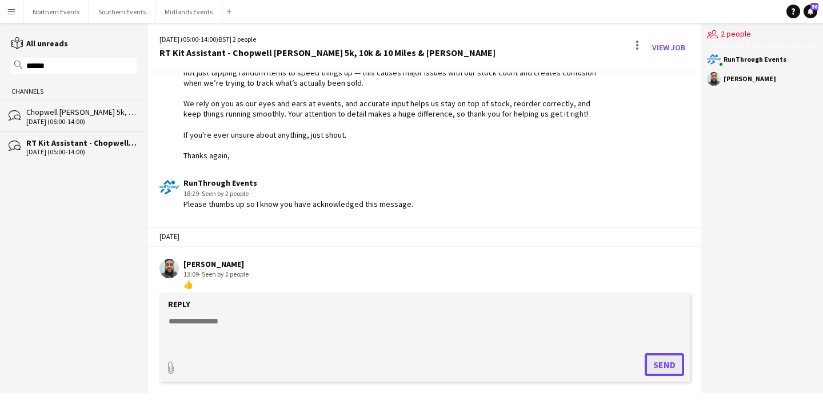
scroll to position [1083, 0]
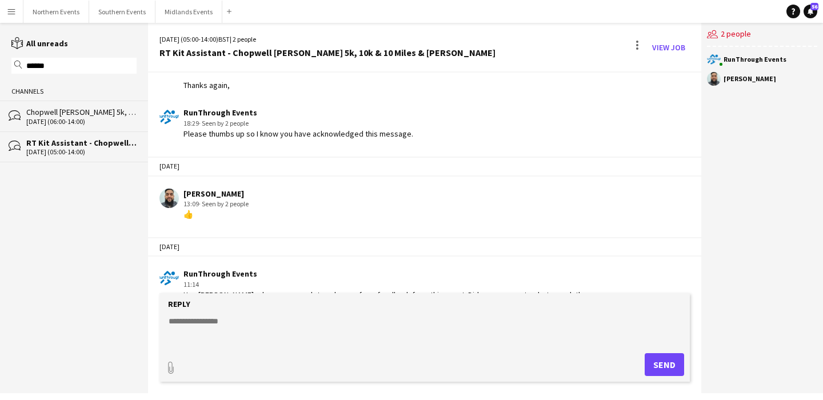
click at [75, 65] on input "******" at bounding box center [79, 66] width 109 height 10
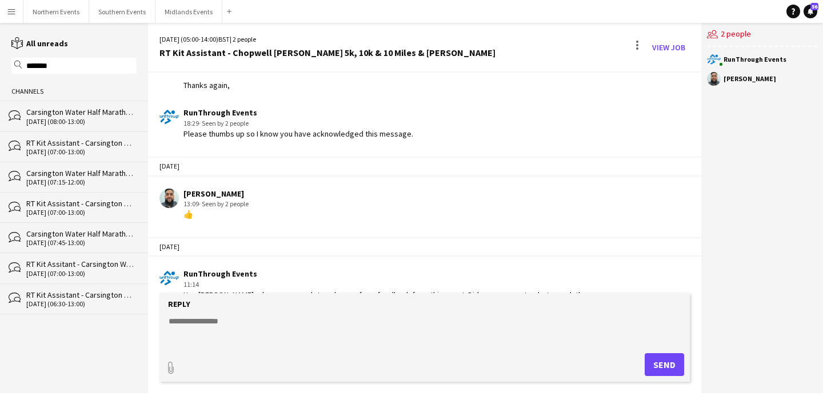
type input "*******"
click at [79, 145] on div "RT Kit Assistant - Carsington Water Half Marathon & 10km" at bounding box center [81, 143] width 110 height 10
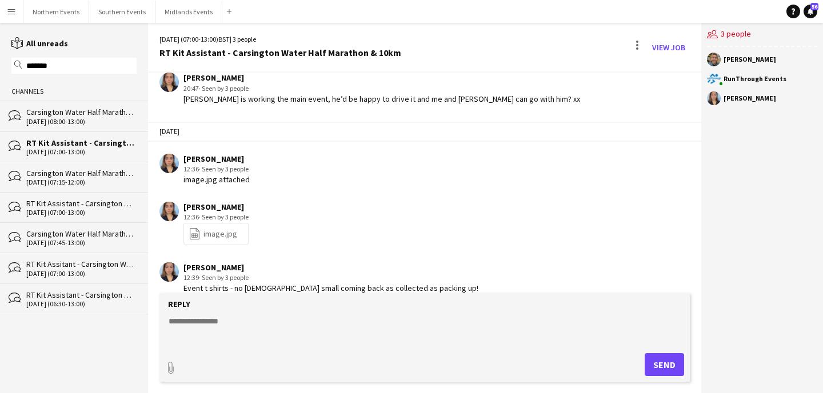
scroll to position [1263, 0]
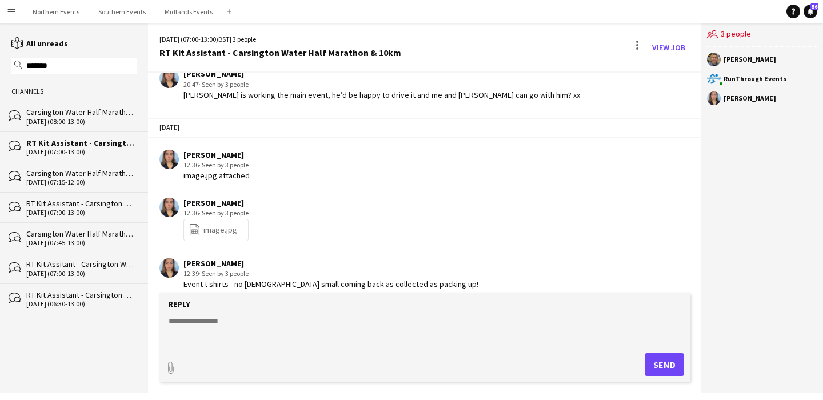
click at [237, 329] on textarea at bounding box center [426, 331] width 519 height 30
click at [220, 224] on link "file-spreadsheet image.jpg" at bounding box center [213, 230] width 49 height 13
click at [318, 324] on textarea "**********" at bounding box center [426, 331] width 519 height 30
type textarea "**********"
click at [672, 363] on button "Send" at bounding box center [664, 364] width 39 height 23
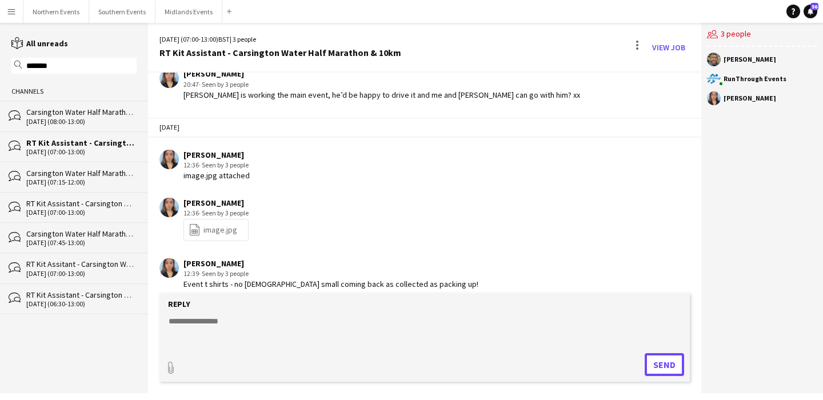
scroll to position [1333, 0]
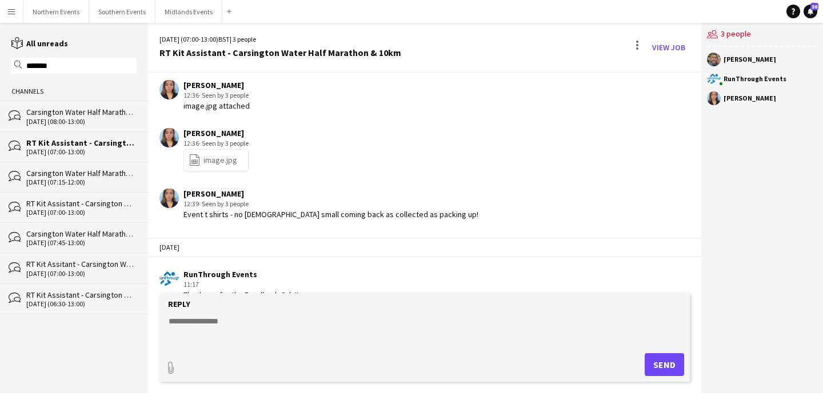
click at [76, 63] on input "*******" at bounding box center [79, 66] width 109 height 10
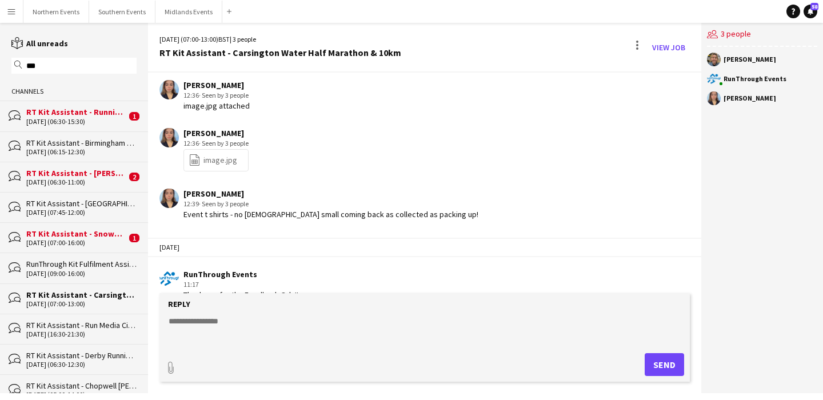
type input "***"
click at [81, 119] on div "[DATE] (06:30-15:30)" at bounding box center [76, 122] width 100 height 8
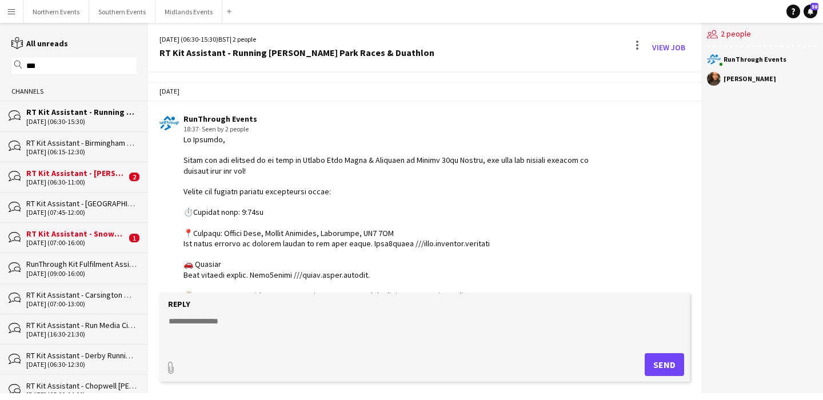
scroll to position [1557, 0]
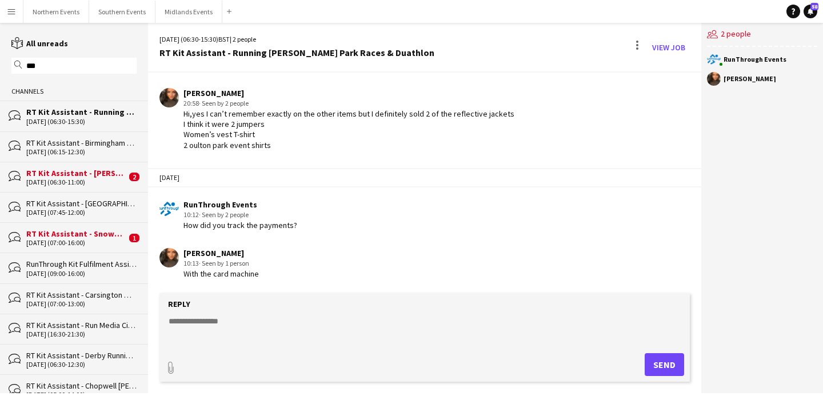
click at [239, 325] on textarea at bounding box center [426, 331] width 519 height 30
type textarea "**********"
click at [662, 360] on button "Send" at bounding box center [664, 364] width 39 height 23
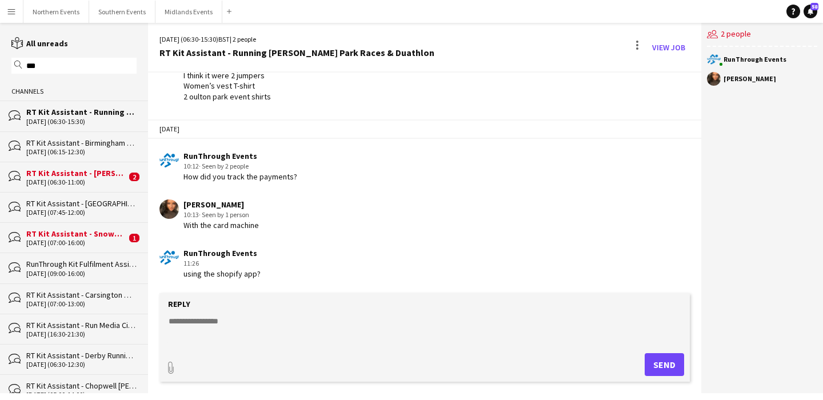
click at [105, 178] on div "[DATE] (06:30-11:00)" at bounding box center [76, 182] width 100 height 8
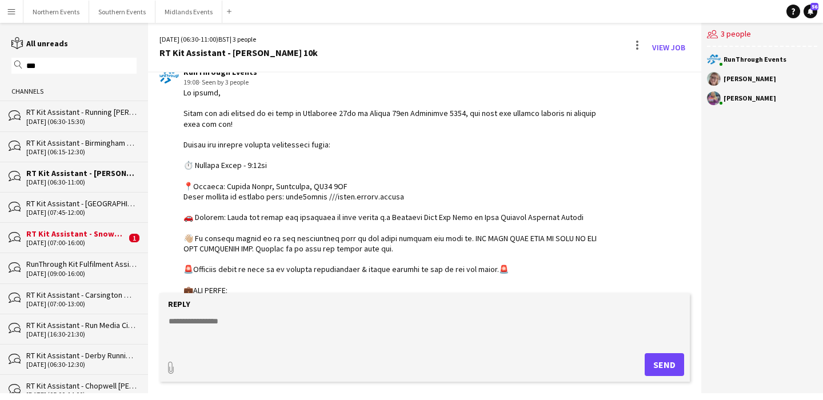
scroll to position [25, 0]
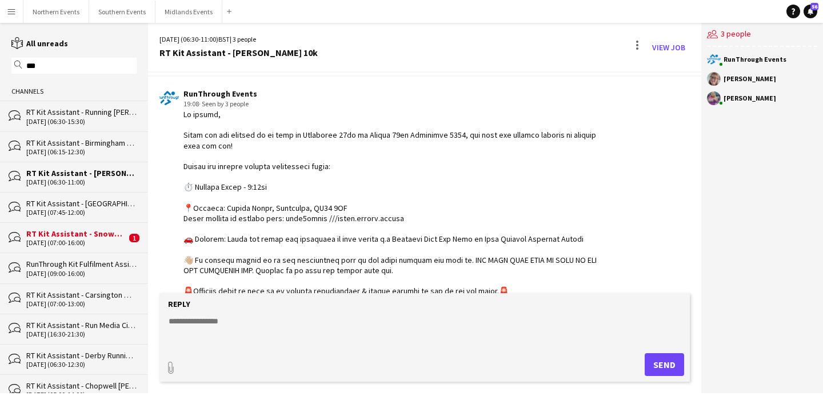
click at [94, 234] on div "RT Kit Assistant - Snowdonia Sea2Sky" at bounding box center [76, 234] width 100 height 10
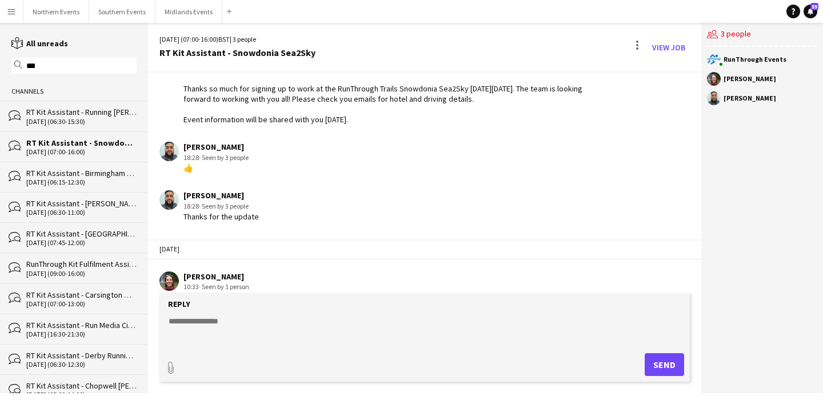
scroll to position [224, 0]
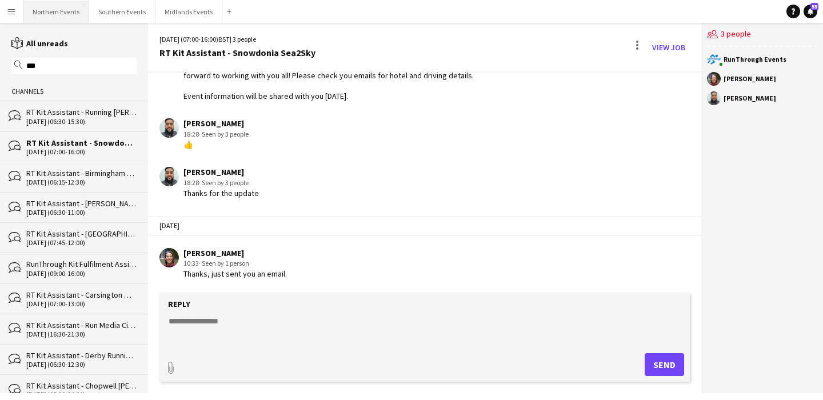
click at [58, 15] on button "Northern Events Close" at bounding box center [56, 12] width 66 height 22
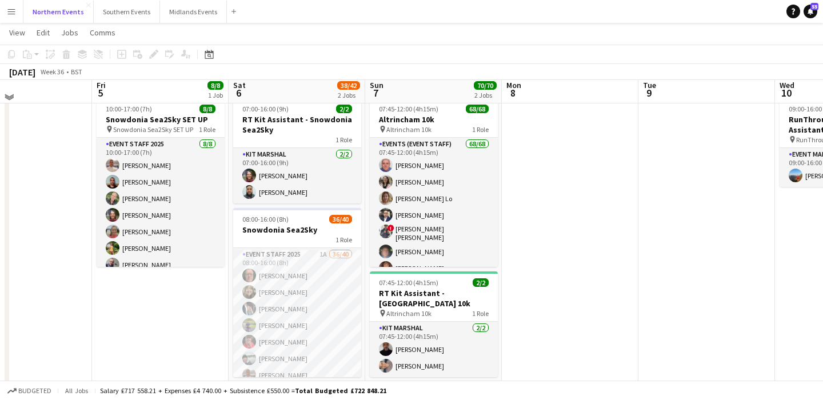
scroll to position [31, 0]
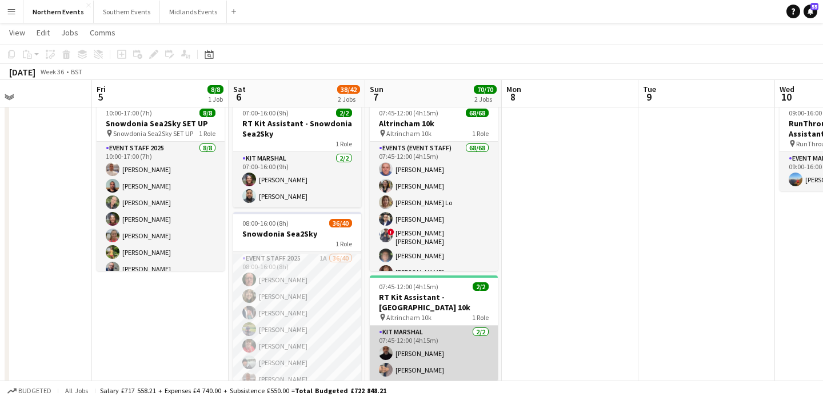
click at [446, 352] on app-card-role "Kit Marshal [DATE] 07:45-12:00 (4h15m) [PERSON_NAME] Yin [PERSON_NAME]" at bounding box center [434, 353] width 128 height 55
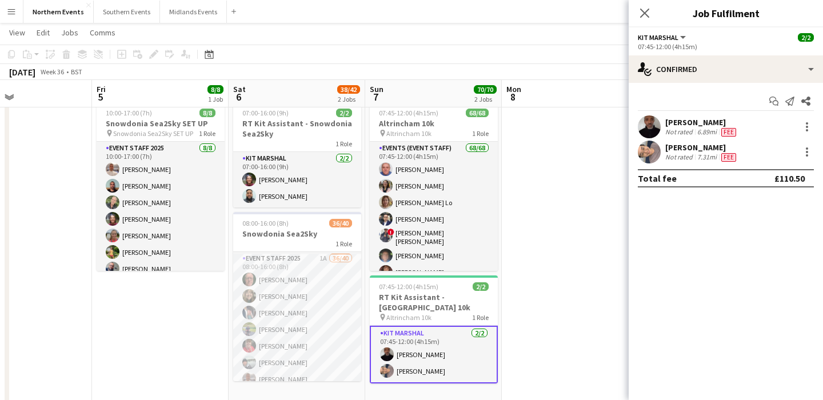
click at [732, 133] on span "Fee" at bounding box center [728, 132] width 15 height 9
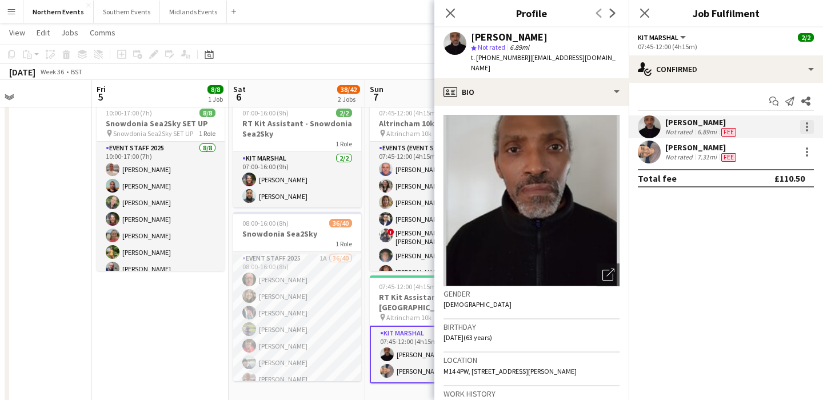
click at [813, 129] on div at bounding box center [807, 127] width 14 height 14
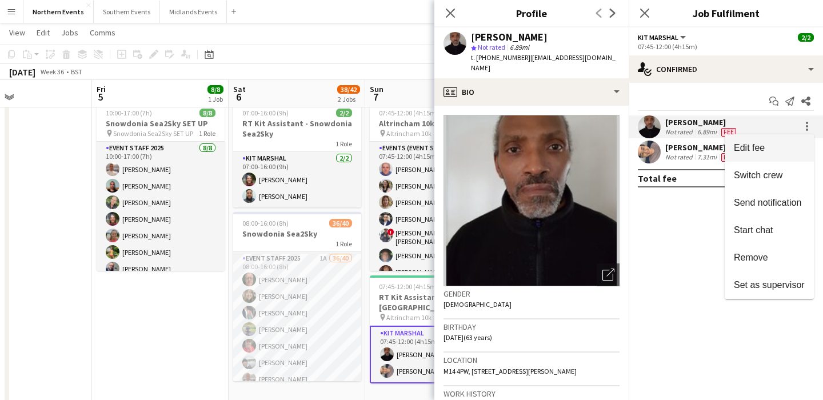
click at [796, 146] on span "Edit fee" at bounding box center [769, 148] width 71 height 10
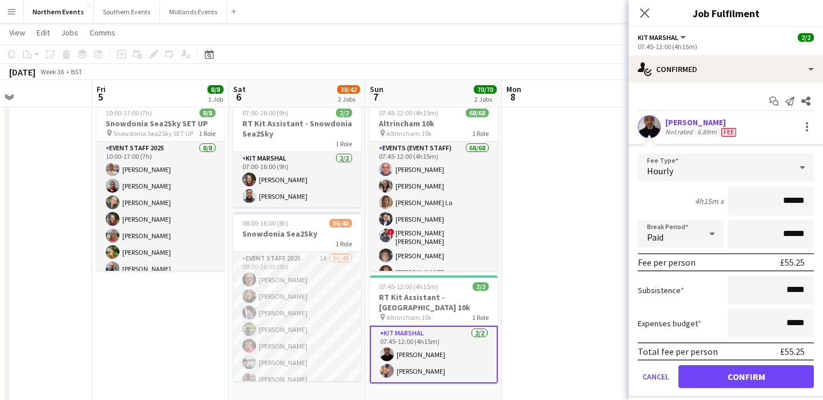
click at [771, 123] on div "[PERSON_NAME] Not rated 6.89mi Fee" at bounding box center [726, 126] width 194 height 23
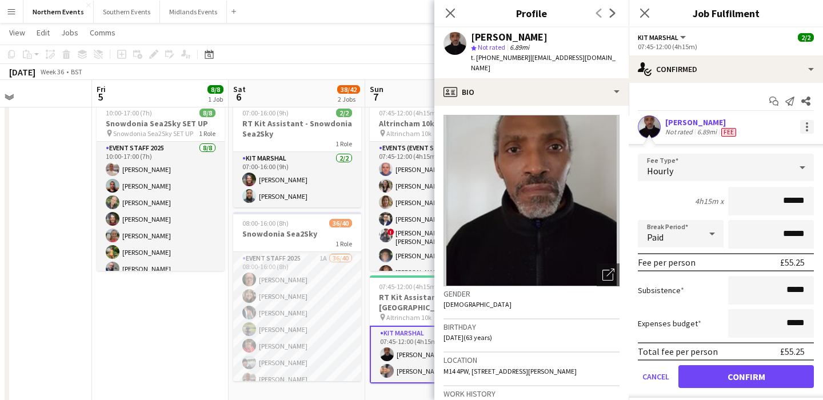
click at [802, 131] on div at bounding box center [807, 127] width 14 height 14
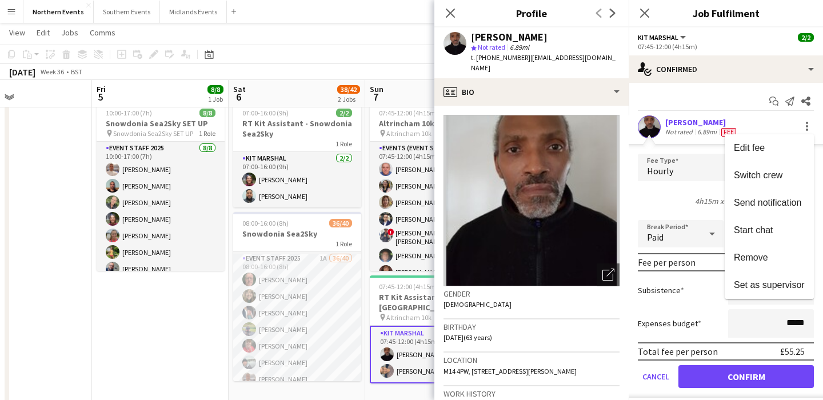
click at [703, 117] on div at bounding box center [411, 200] width 823 height 400
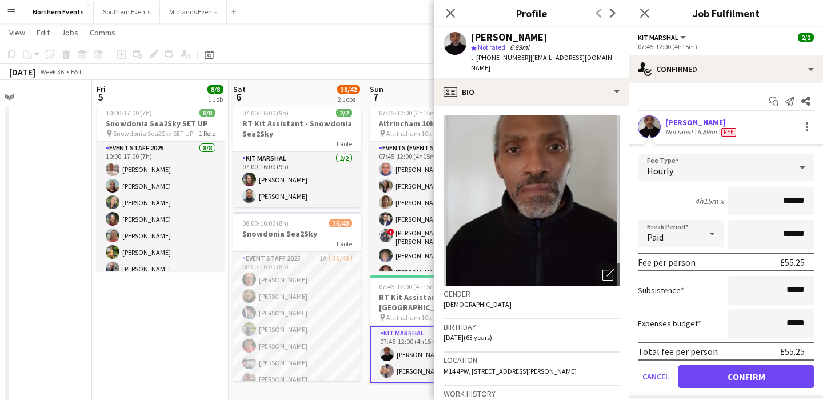
scroll to position [56, 0]
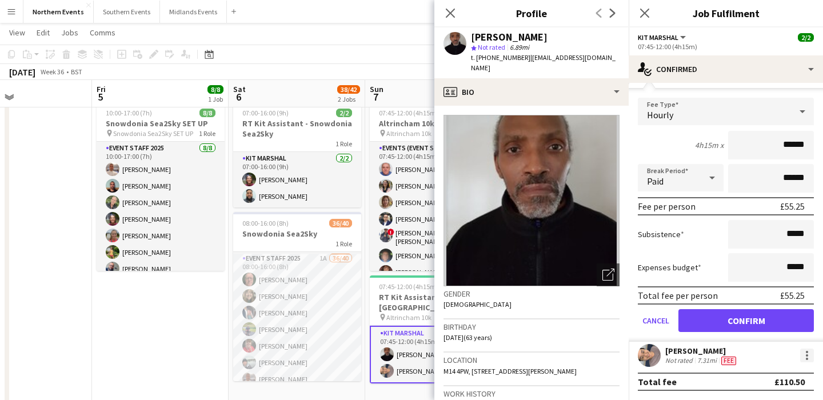
click at [800, 356] on div at bounding box center [807, 356] width 14 height 14
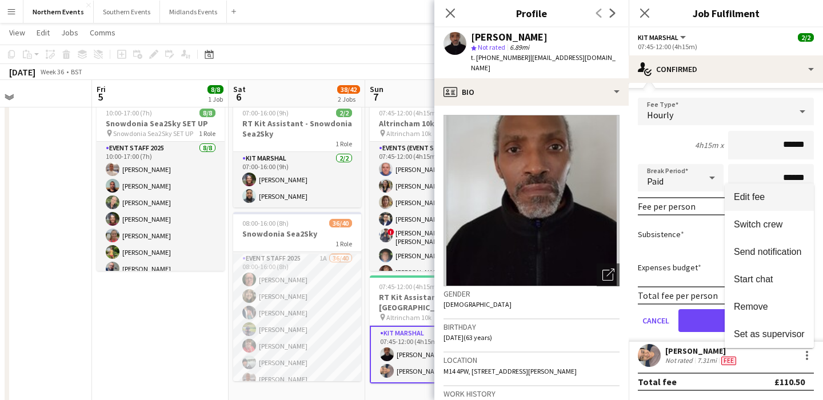
click at [766, 200] on span "Edit fee" at bounding box center [769, 197] width 71 height 10
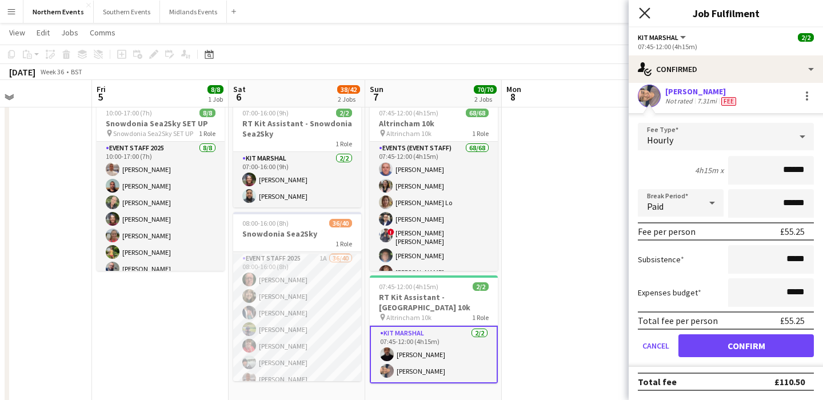
click at [643, 17] on icon "Close pop-in" at bounding box center [644, 12] width 11 height 11
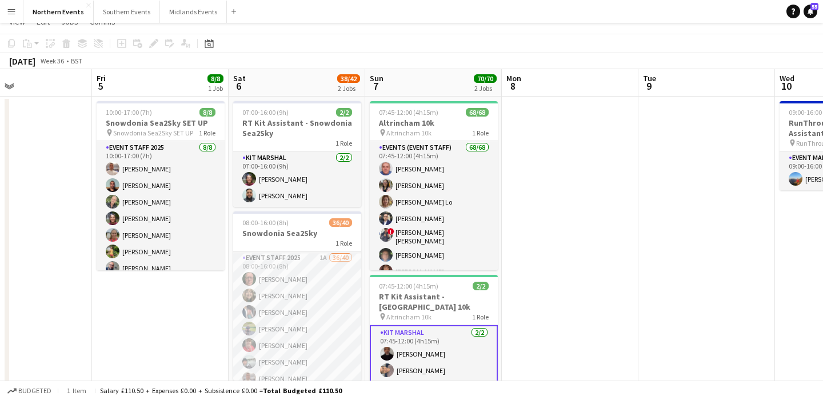
scroll to position [0, 0]
